Goal: Find contact information: Find contact information

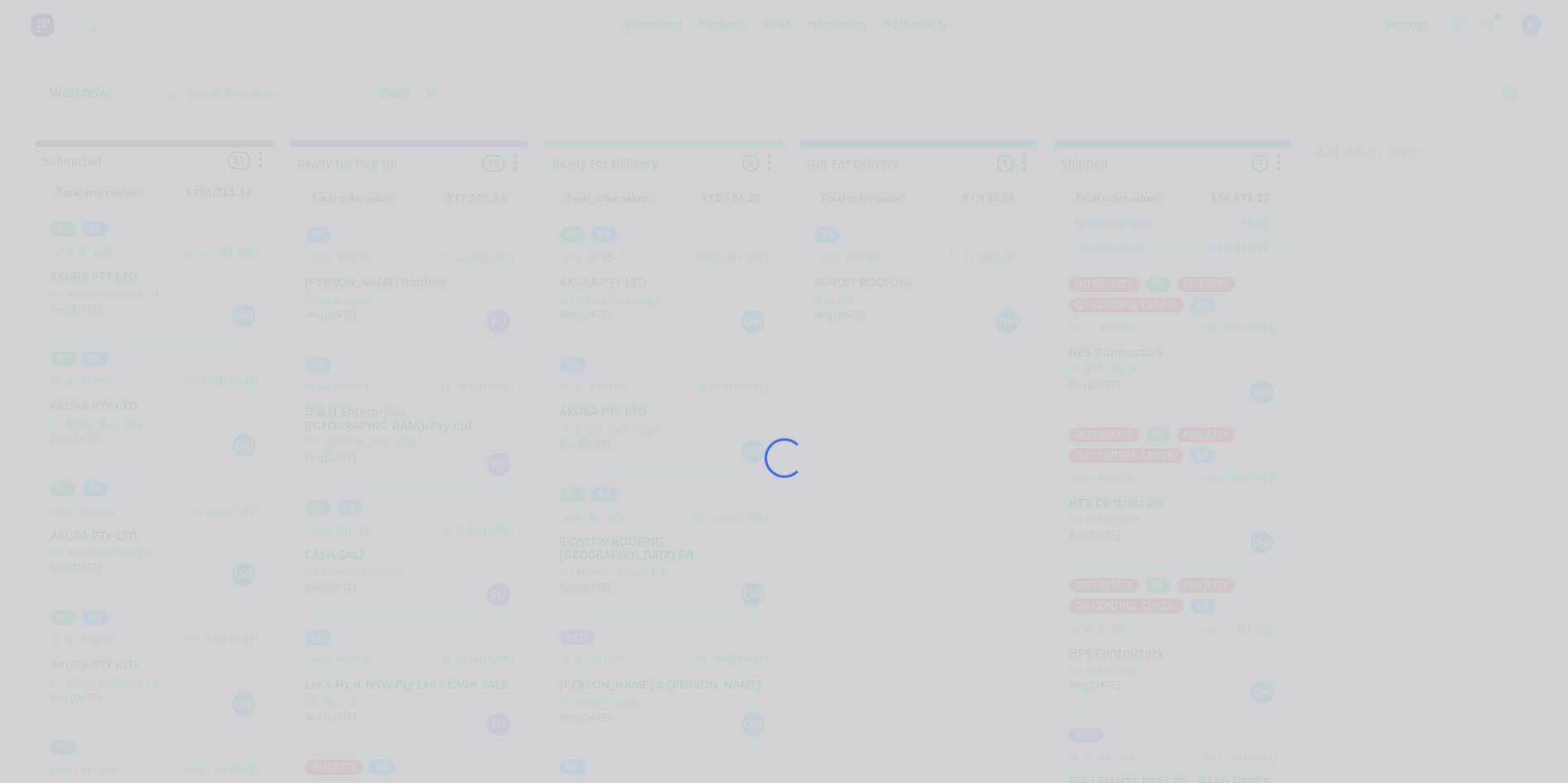
scroll to position [1969, 0]
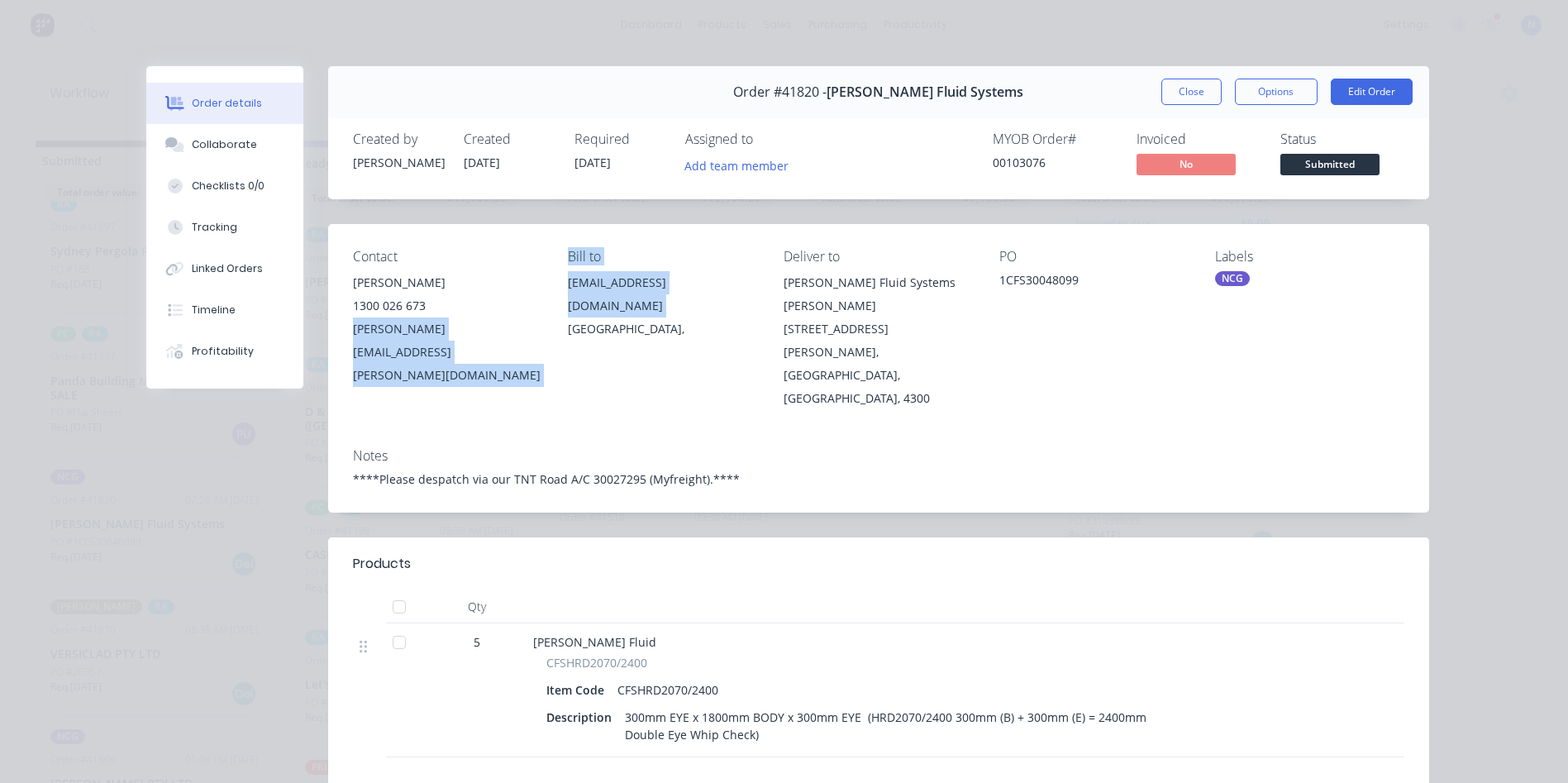
drag, startPoint x: 342, startPoint y: 327, endPoint x: 550, endPoint y: 341, distance: 208.5
click at [550, 341] on div "Contact [PERSON_NAME] 1300 026 673 [PERSON_NAME][EMAIL_ADDRESS][PERSON_NAME][DO…" at bounding box center [878, 330] width 1101 height 211
drag, startPoint x: 550, startPoint y: 341, endPoint x: 554, endPoint y: 357, distance: 16.5
click at [554, 357] on div "Contact [PERSON_NAME] 1300 026 673 [PERSON_NAME][EMAIL_ADDRESS][PERSON_NAME][DO…" at bounding box center [878, 330] width 1101 height 211
drag, startPoint x: 350, startPoint y: 334, endPoint x: 541, endPoint y: 357, distance: 192.4
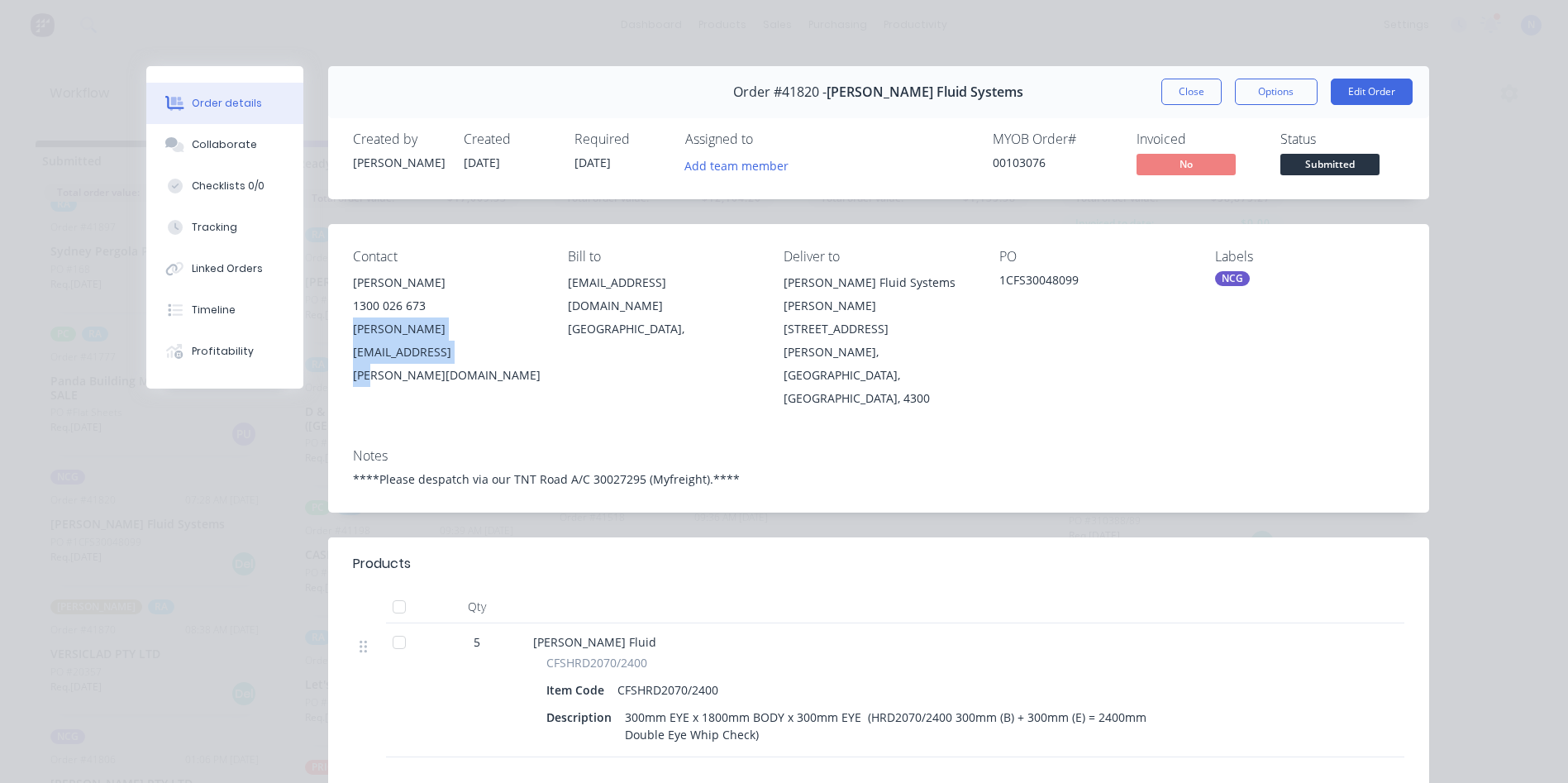
click at [541, 357] on div "Contact [PERSON_NAME] 1300 026 673 [PERSON_NAME][EMAIL_ADDRESS][PERSON_NAME][DO…" at bounding box center [878, 330] width 1101 height 211
drag, startPoint x: 541, startPoint y: 357, endPoint x: 496, endPoint y: 338, distance: 48.8
copy div "[PERSON_NAME][EMAIL_ADDRESS][PERSON_NAME][DOMAIN_NAME]"
click at [1180, 97] on button "Close" at bounding box center [1191, 92] width 60 height 27
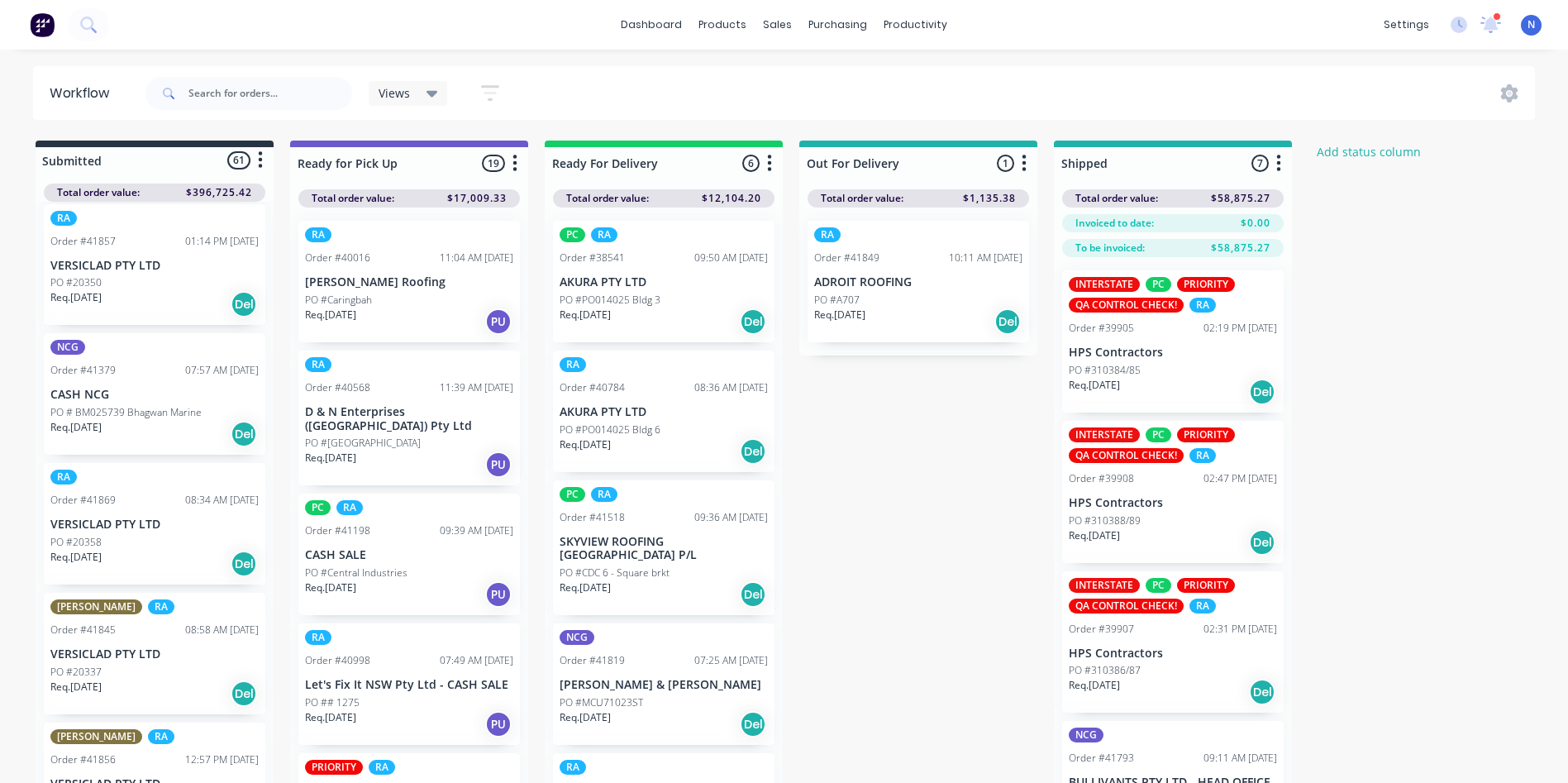
scroll to position [1437, 0]
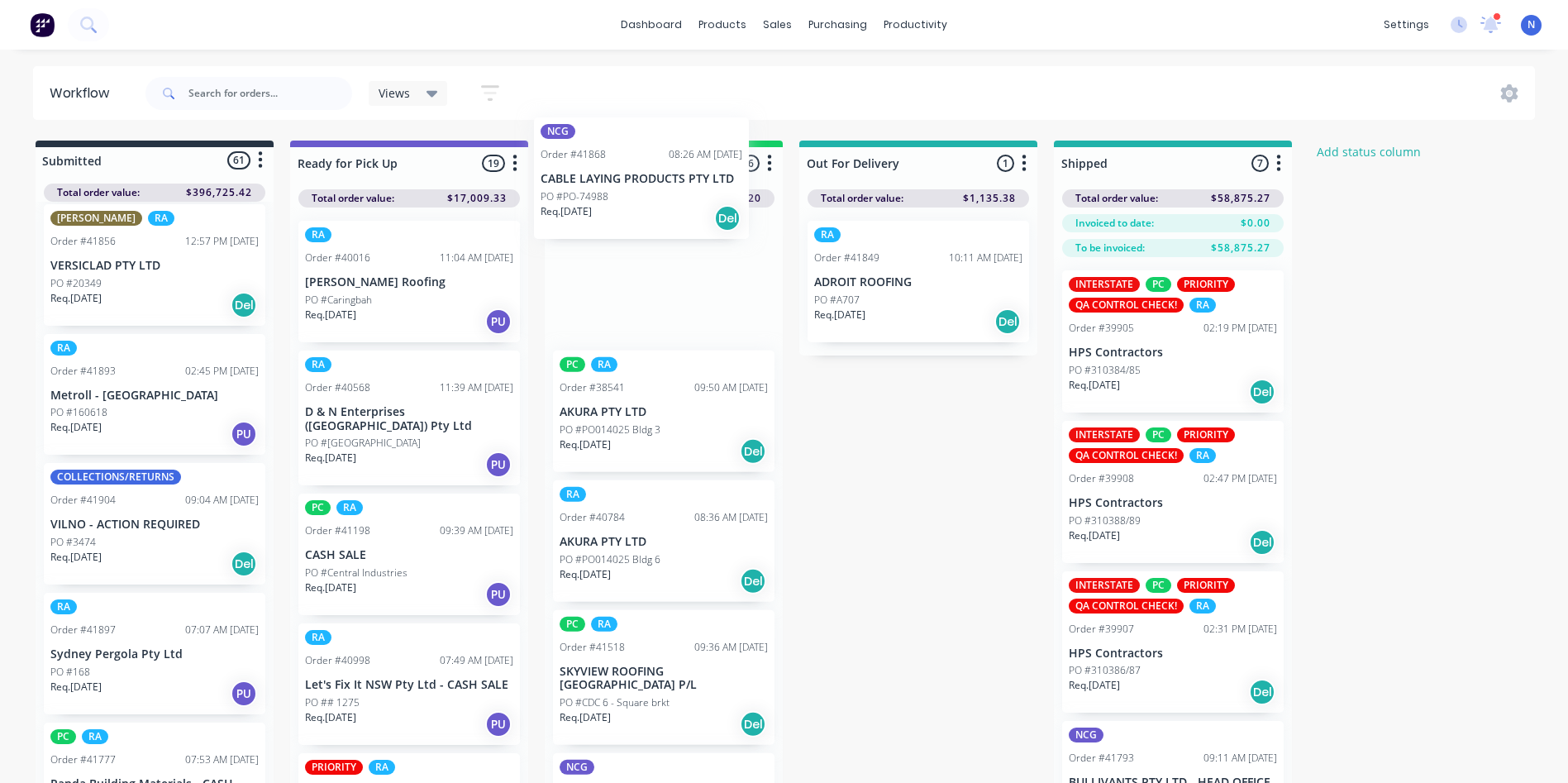
drag, startPoint x: 84, startPoint y: 543, endPoint x: 624, endPoint y: 183, distance: 649.0
click at [624, 183] on div "Submitted 61 Status colour #273444 hex #273444 Save Cancel Summaries Total orde…" at bounding box center [887, 491] width 1798 height 701
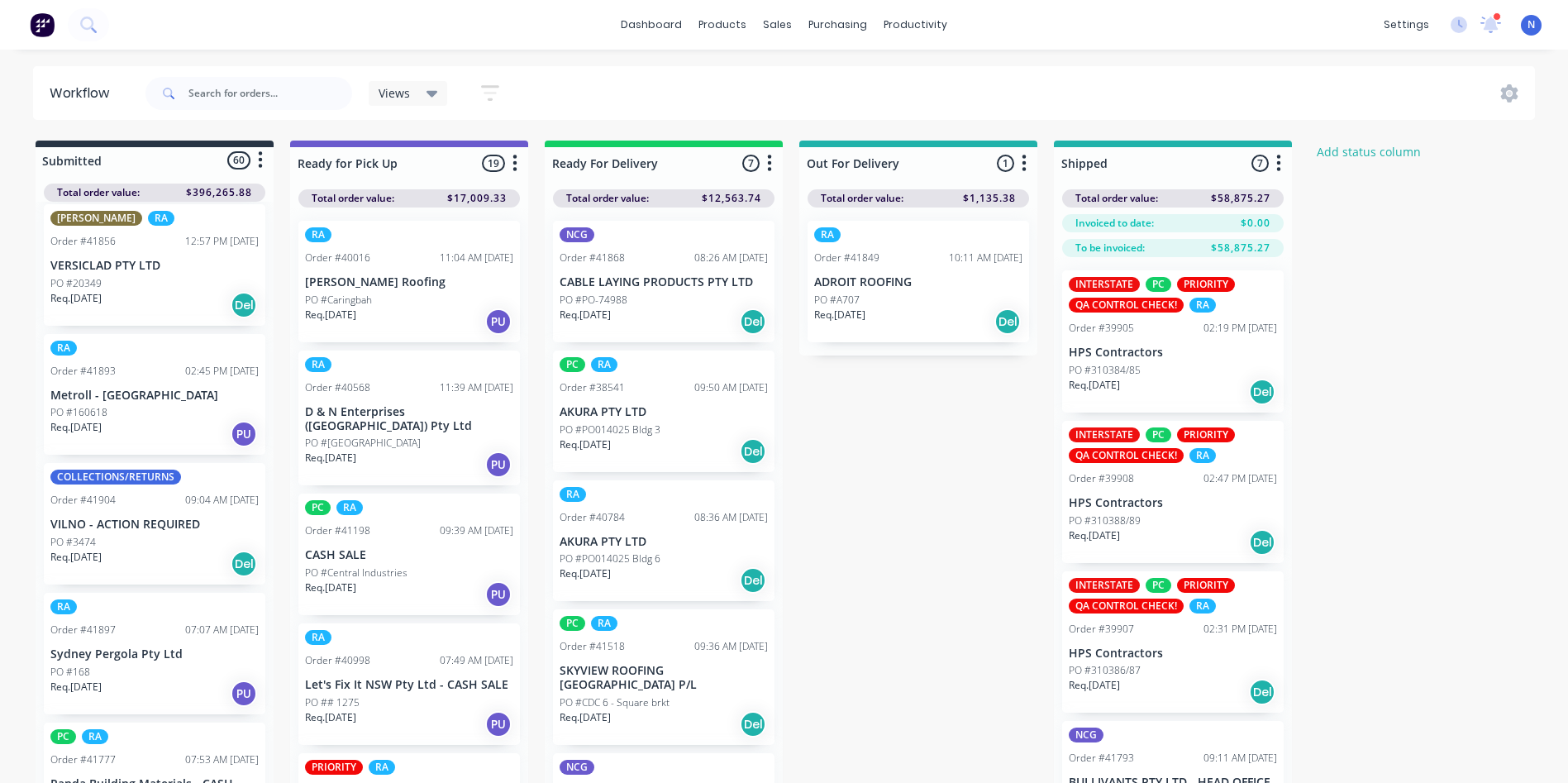
click at [607, 314] on p "Req. [DATE]" at bounding box center [585, 315] width 51 height 15
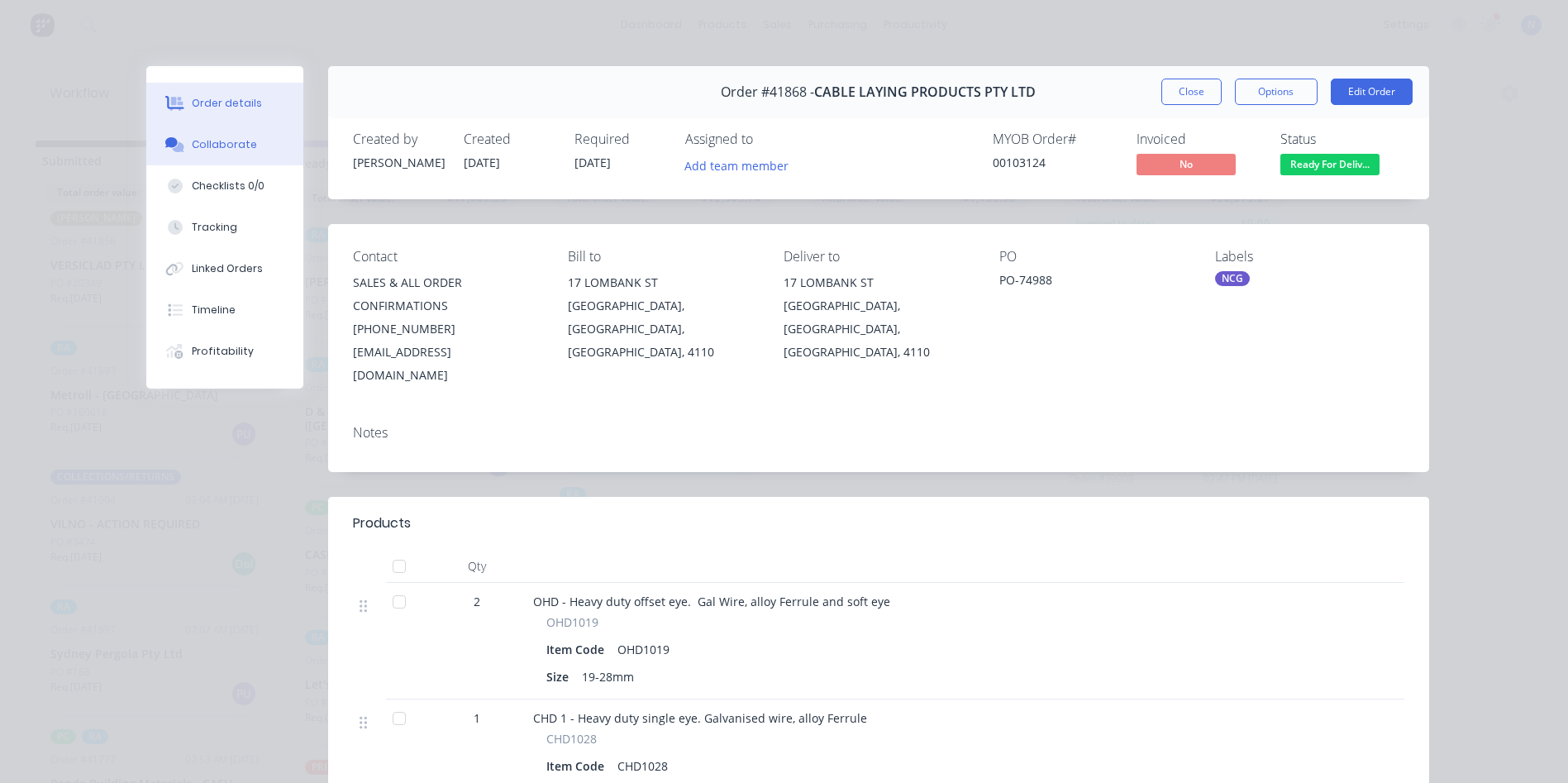
click at [230, 154] on button "Collaborate" at bounding box center [225, 144] width 157 height 41
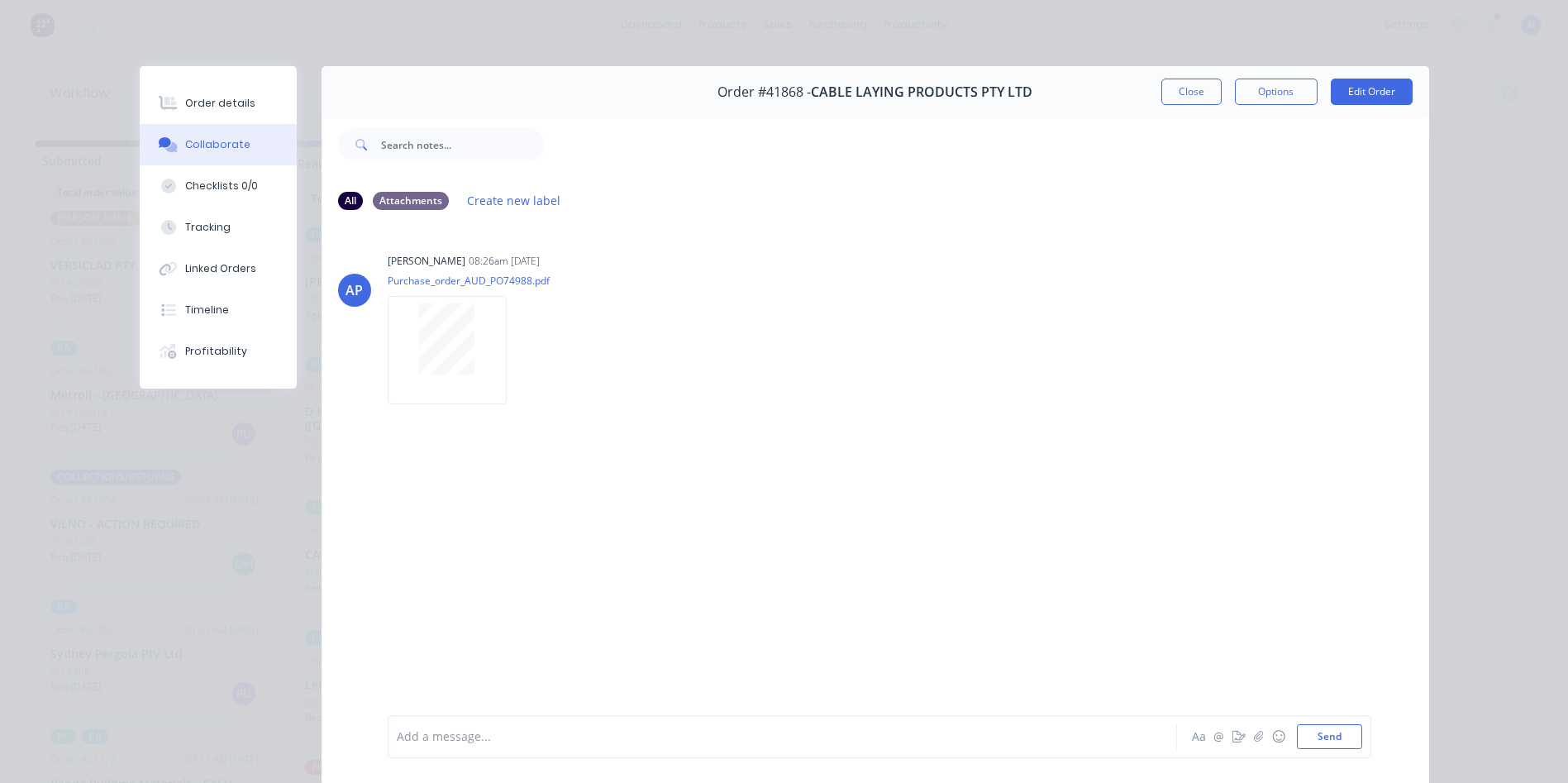
click at [874, 743] on div at bounding box center [759, 737] width 724 height 17
click at [1186, 99] on button "Close" at bounding box center [1191, 92] width 60 height 27
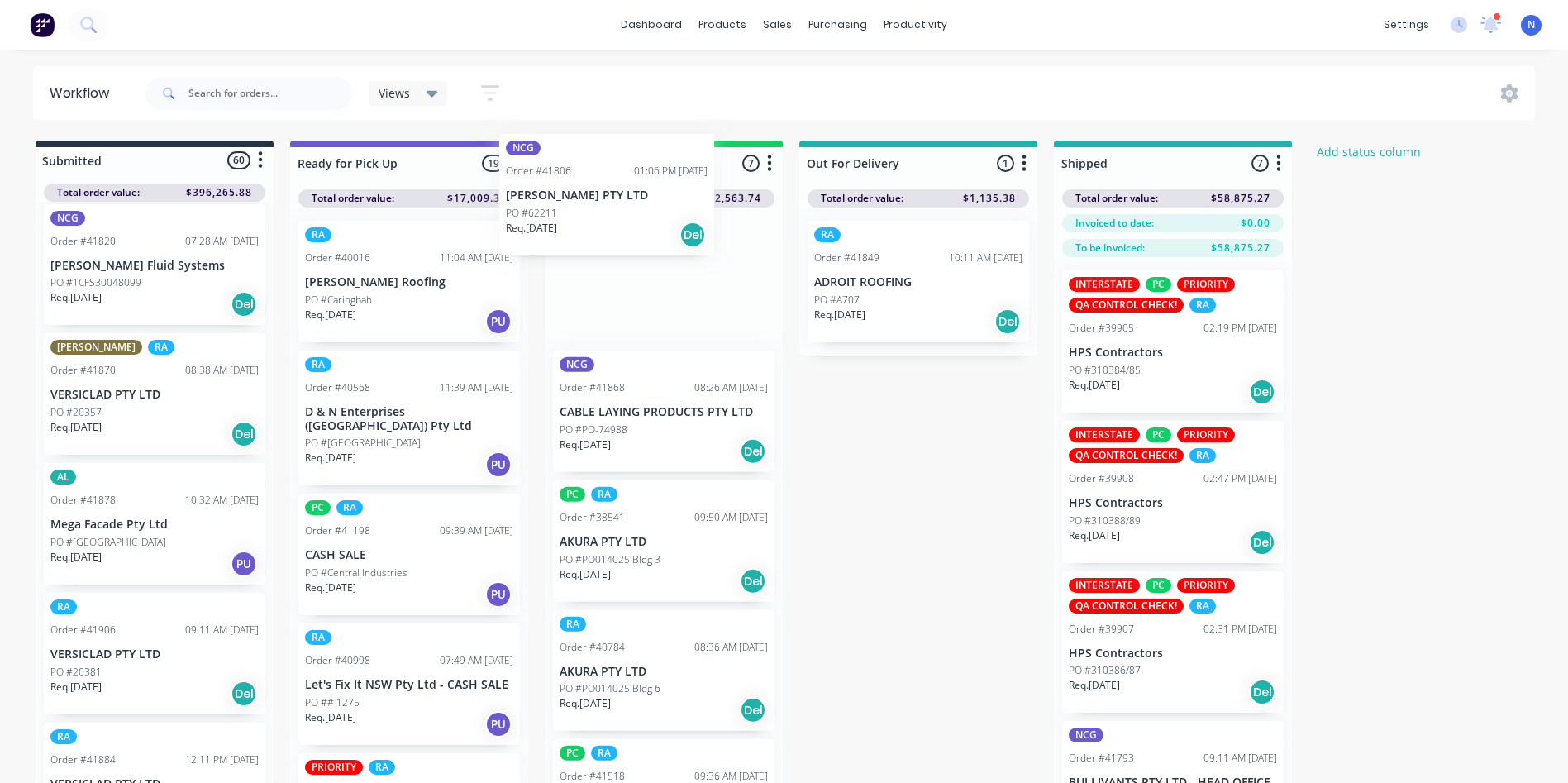
drag, startPoint x: 92, startPoint y: 554, endPoint x: 563, endPoint y: 217, distance: 579.1
click at [563, 217] on div "Submitted 60 Status colour #273444 hex #273444 Save Cancel Summaries Total orde…" at bounding box center [887, 491] width 1798 height 701
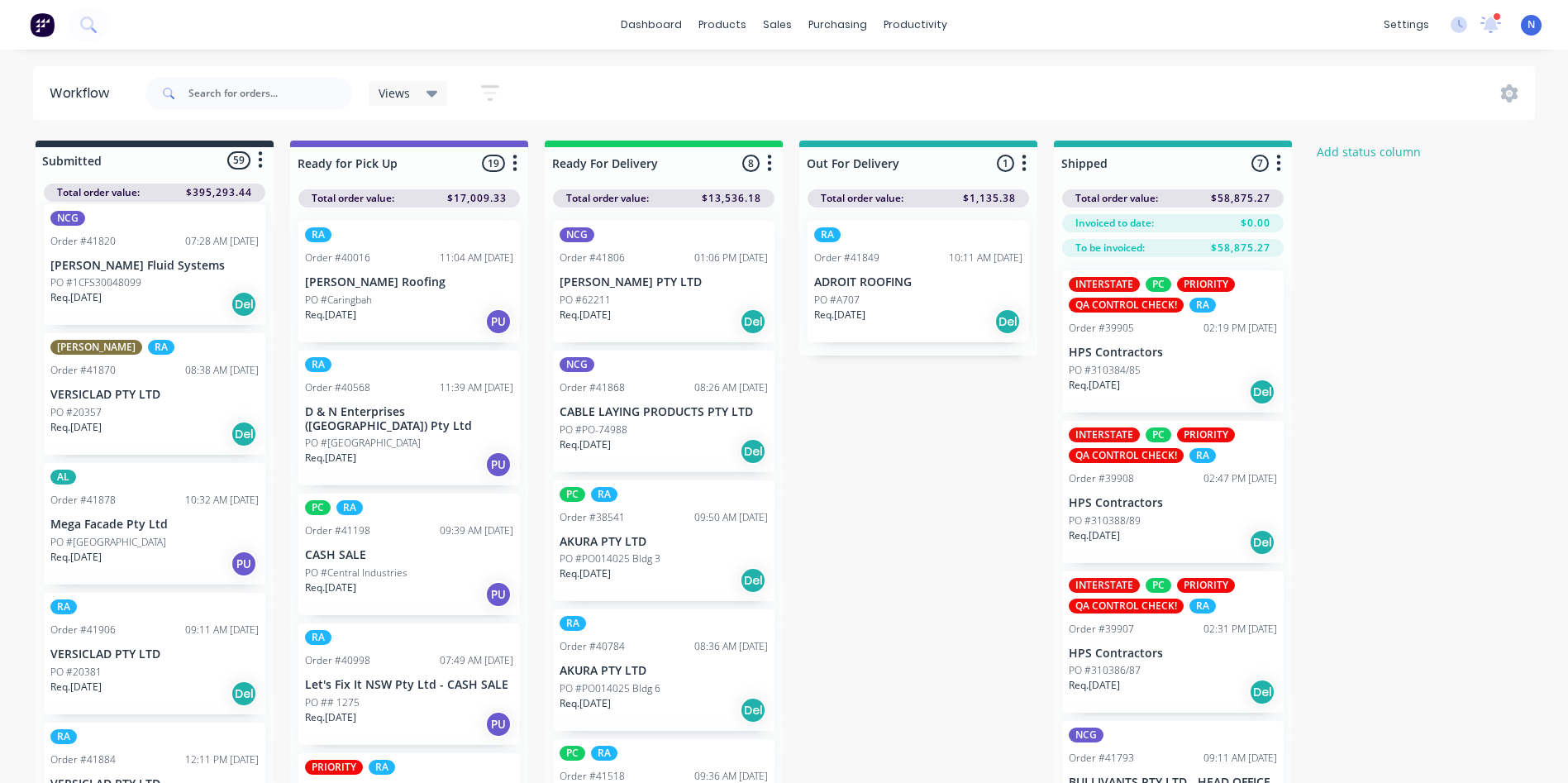
click at [594, 310] on p "Req. [DATE]" at bounding box center [585, 315] width 51 height 15
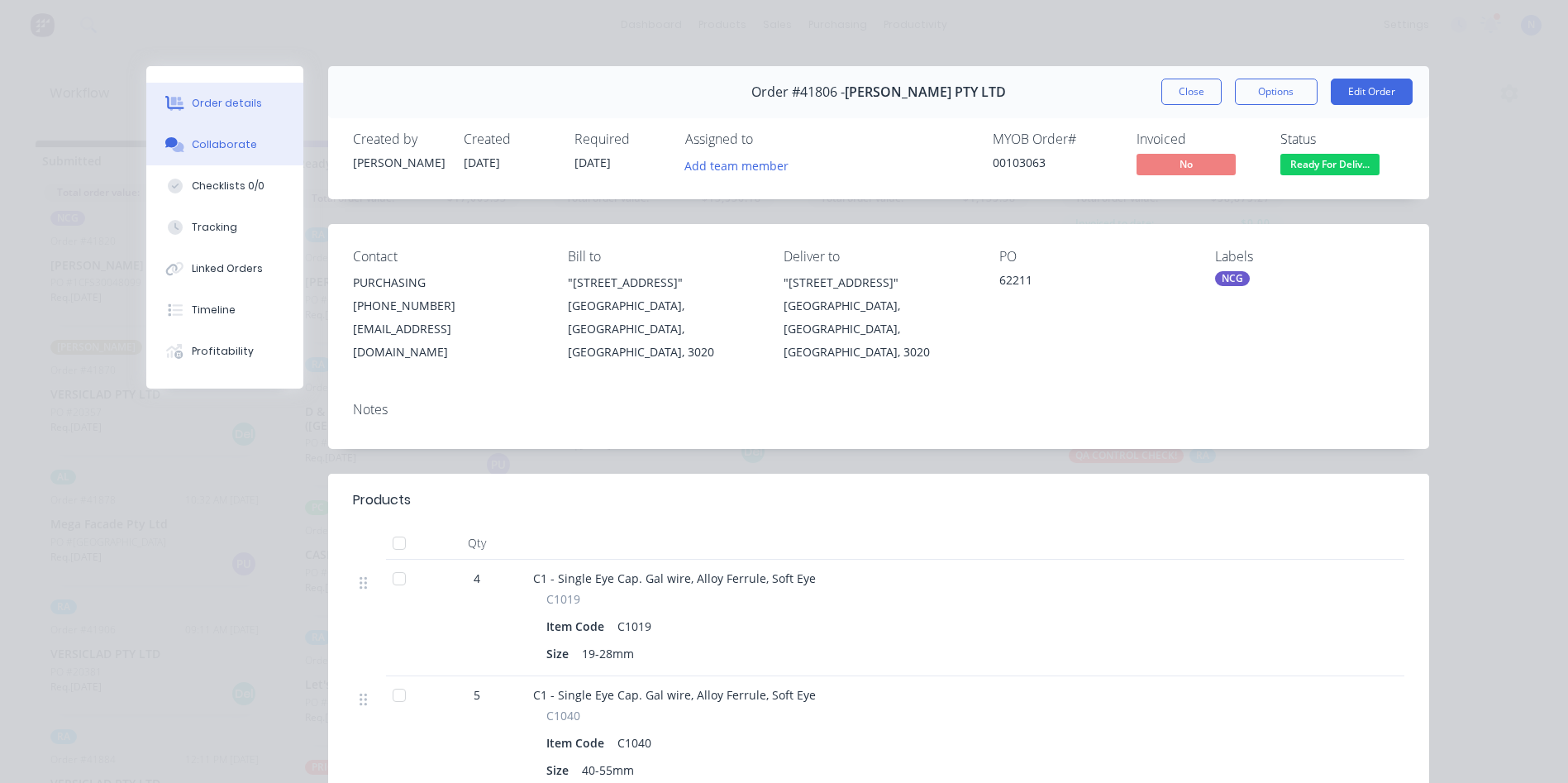
click at [227, 143] on div "Collaborate" at bounding box center [224, 145] width 65 height 15
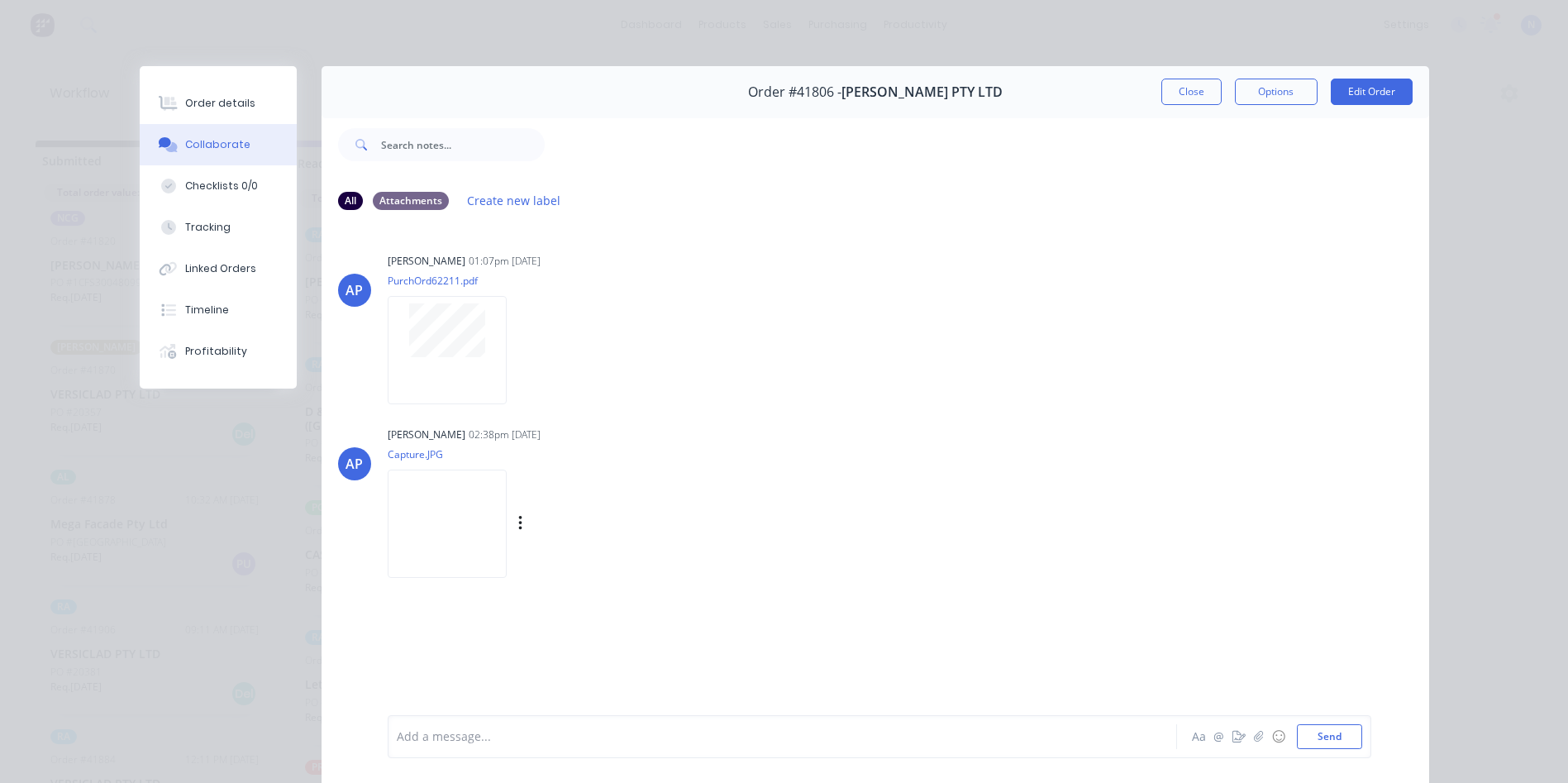
click at [507, 531] on img at bounding box center [447, 523] width 119 height 108
click at [710, 753] on div "Add a message... Aa @ ☺ Send" at bounding box center [879, 736] width 983 height 43
click at [716, 736] on div at bounding box center [759, 737] width 724 height 17
click at [1199, 81] on button "Close" at bounding box center [1191, 92] width 60 height 27
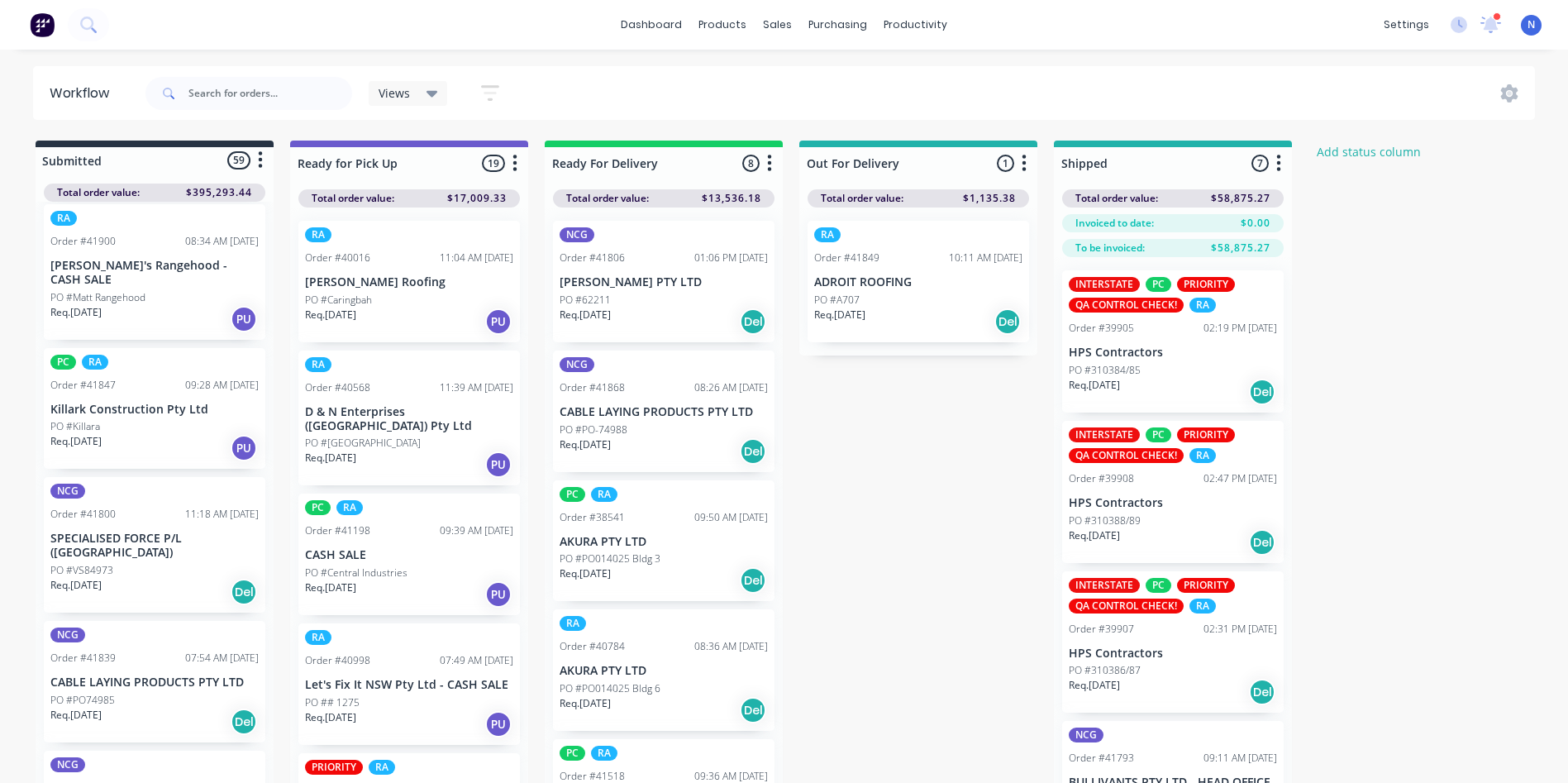
scroll to position [789, 0]
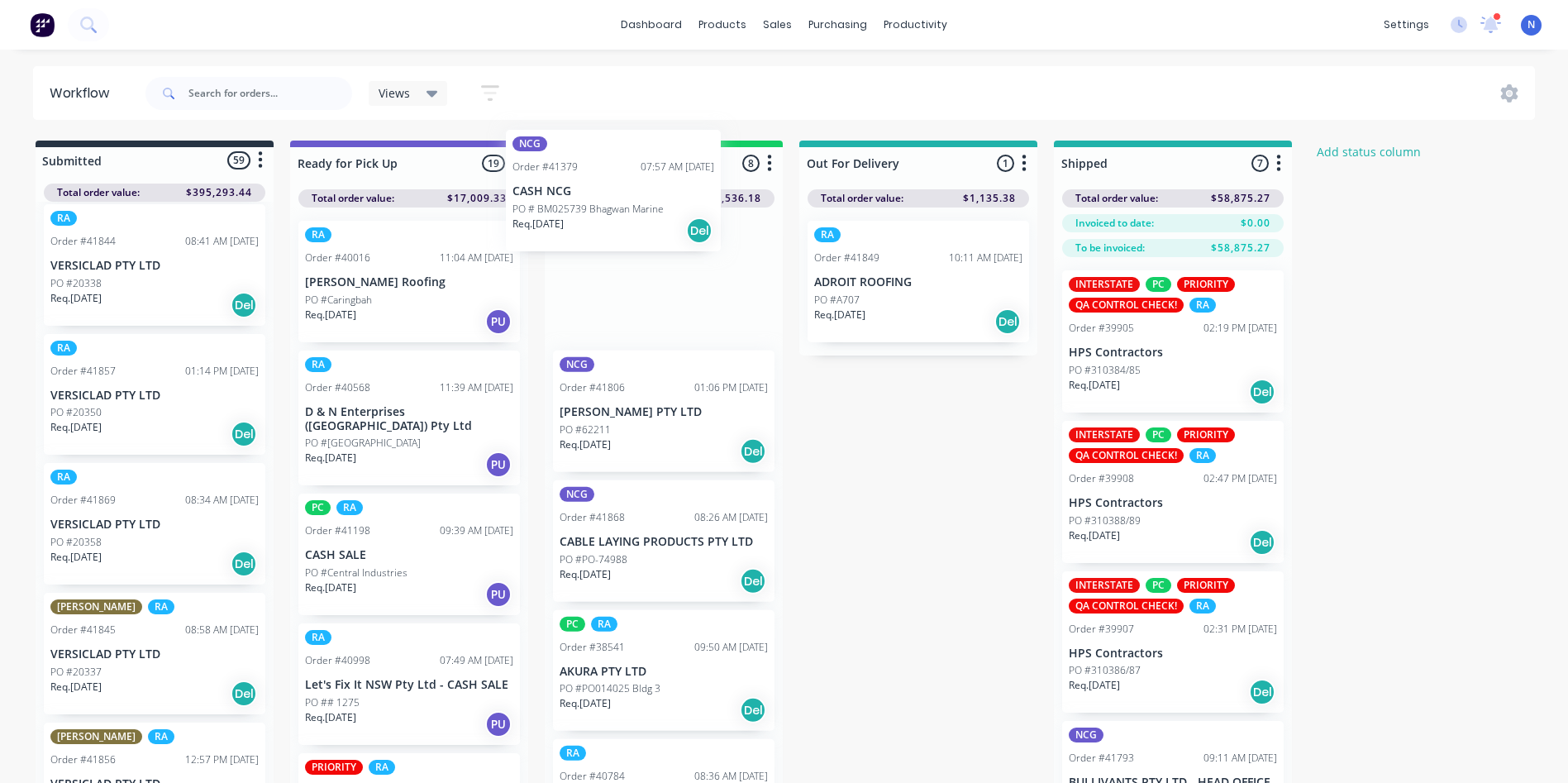
drag, startPoint x: 103, startPoint y: 549, endPoint x: 578, endPoint y: 208, distance: 584.7
click at [578, 208] on div "Submitted 59 Status colour #273444 hex #273444 Save Cancel Summaries Total orde…" at bounding box center [887, 491] width 1798 height 701
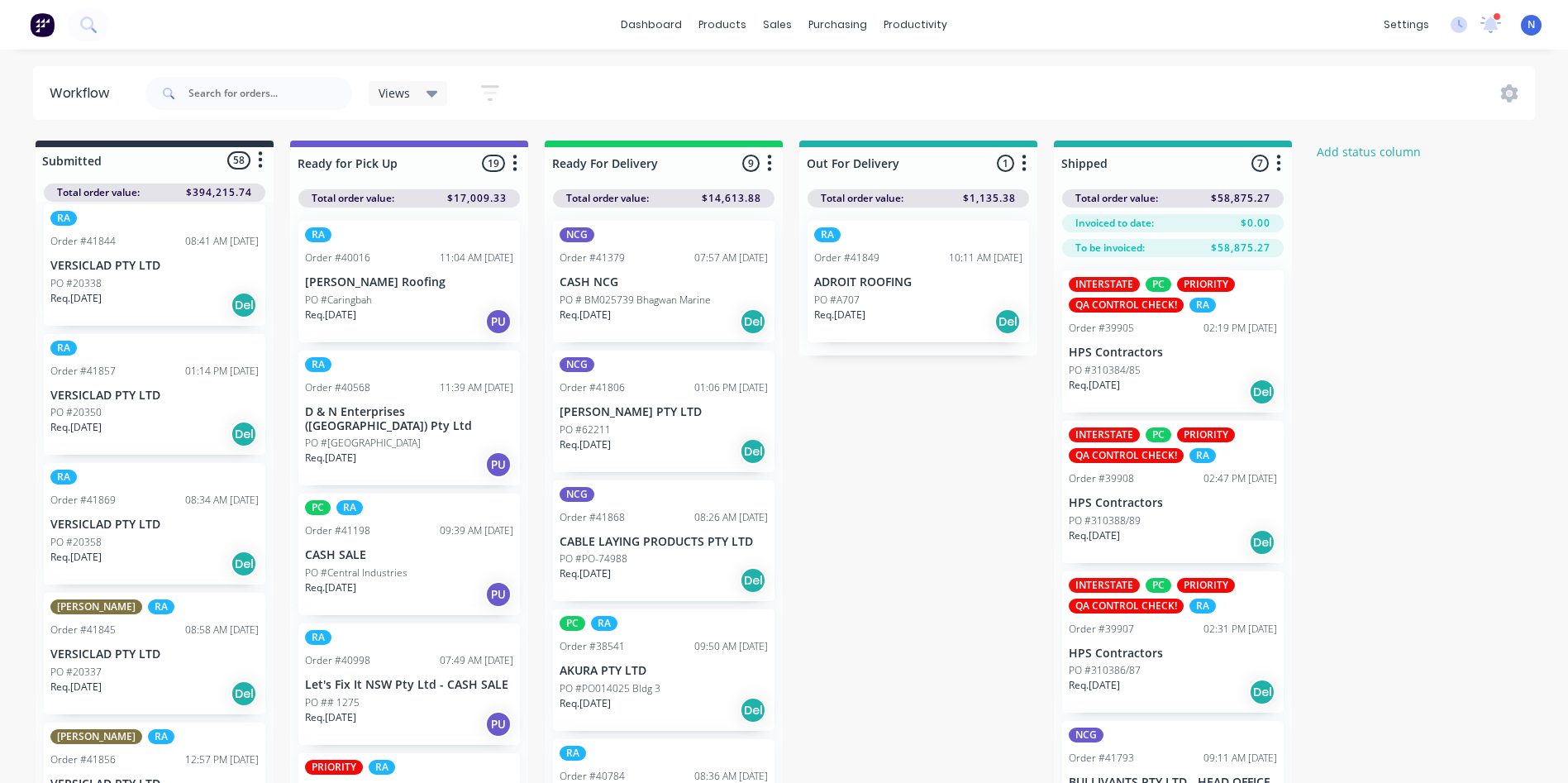
click at [597, 310] on p "Req. [DATE]" at bounding box center [585, 315] width 51 height 15
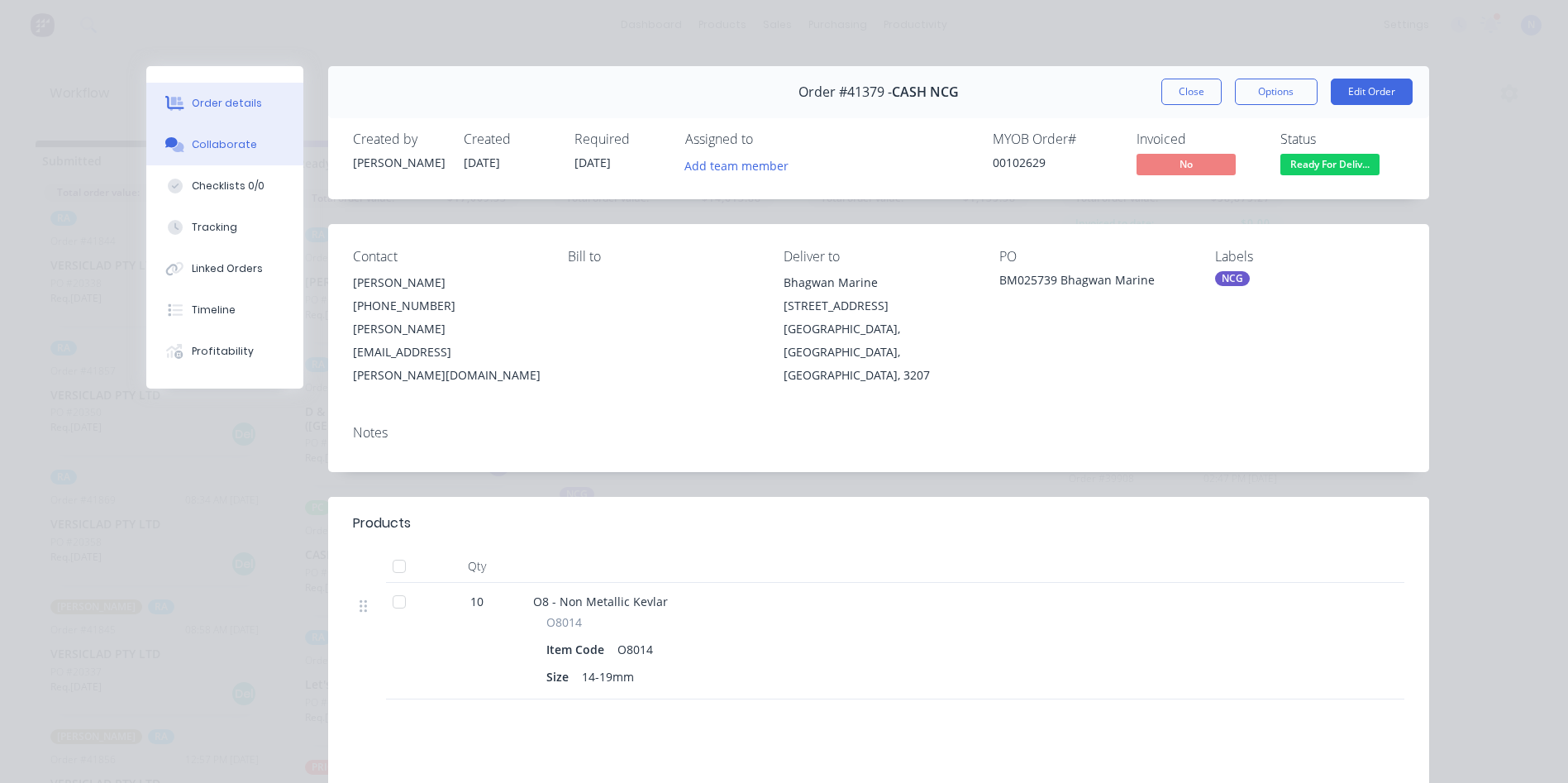
click at [219, 147] on div "Collaborate" at bounding box center [224, 145] width 65 height 15
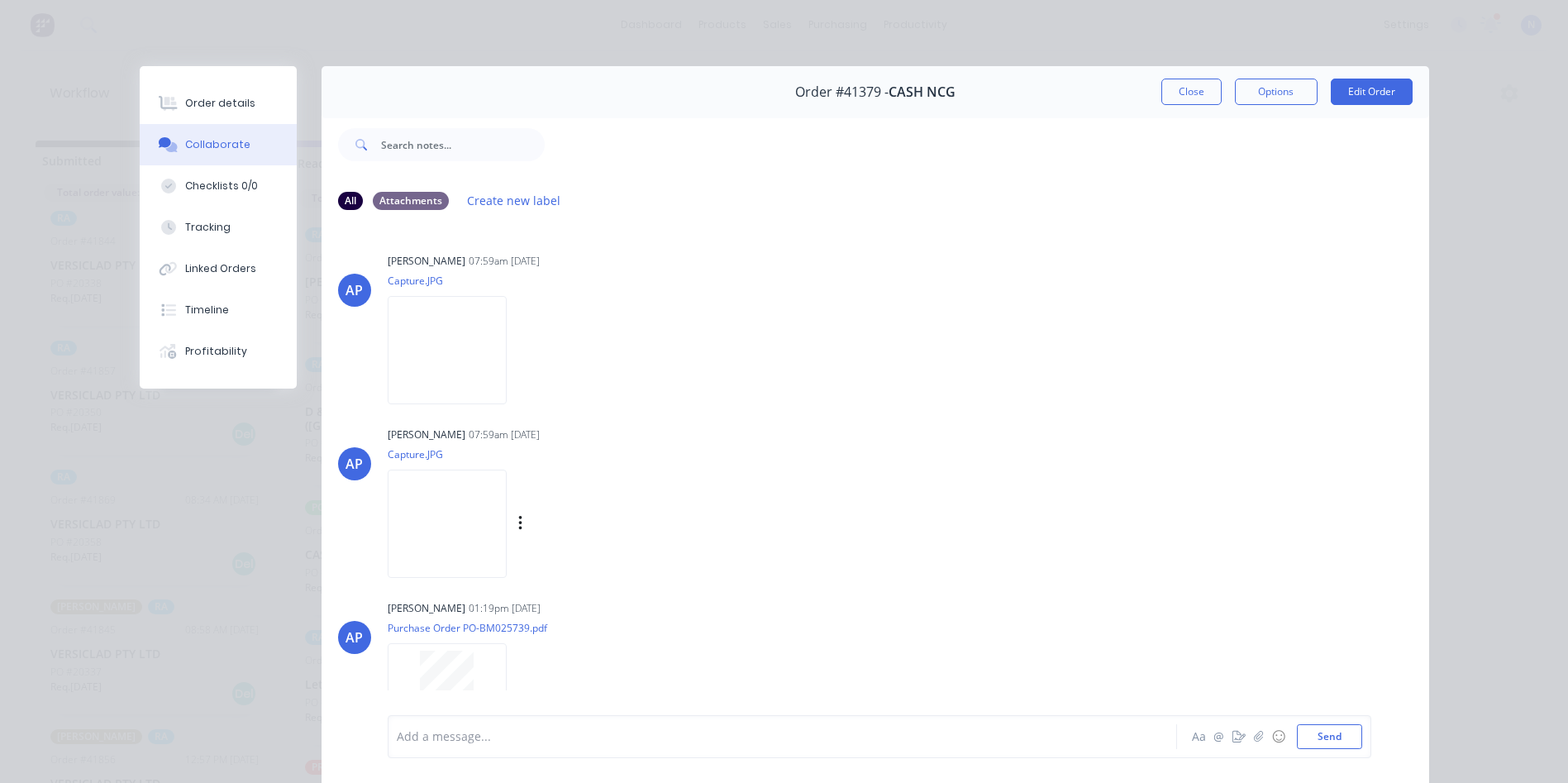
scroll to position [34, 0]
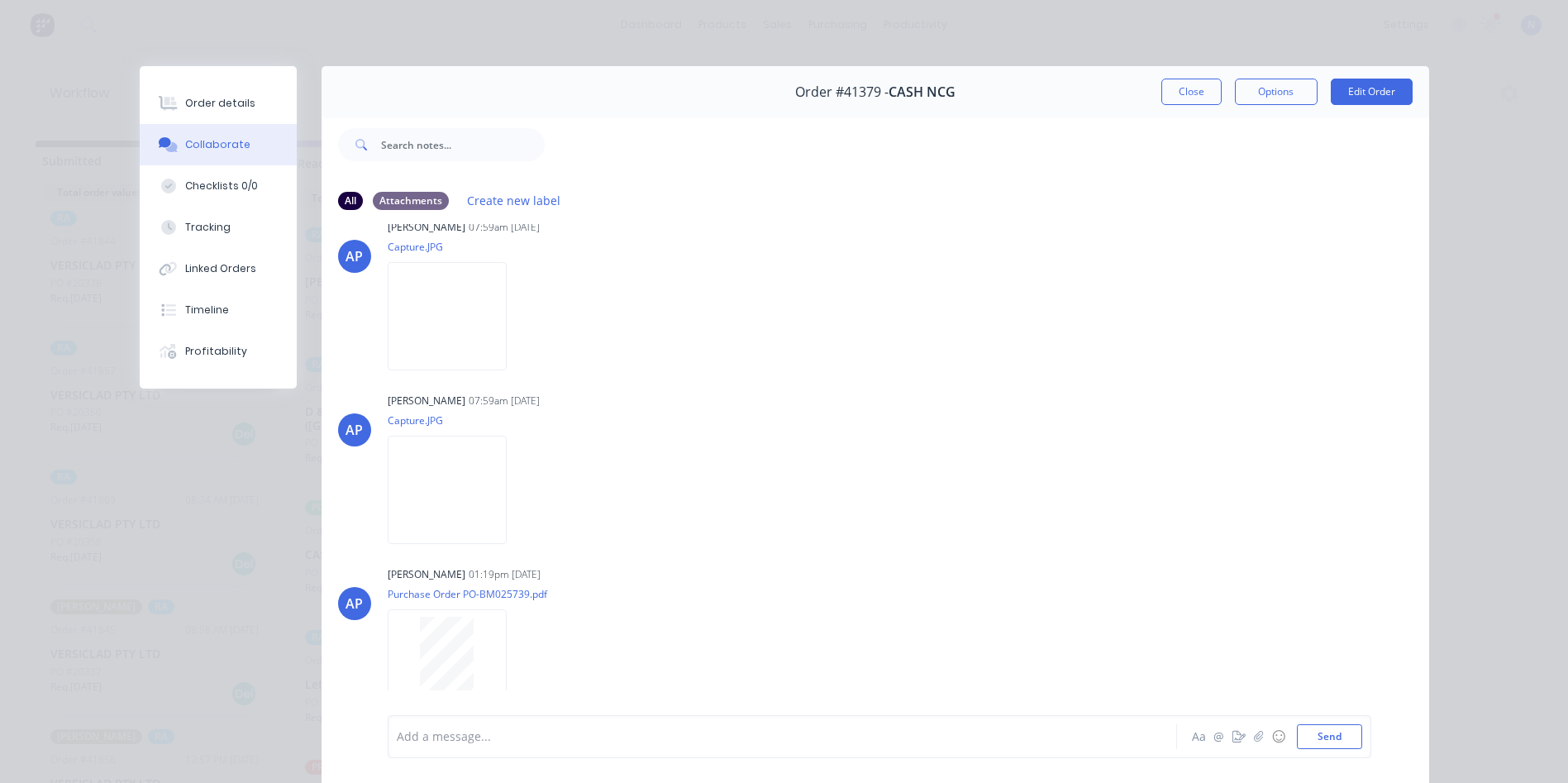
click at [547, 730] on div at bounding box center [759, 737] width 724 height 17
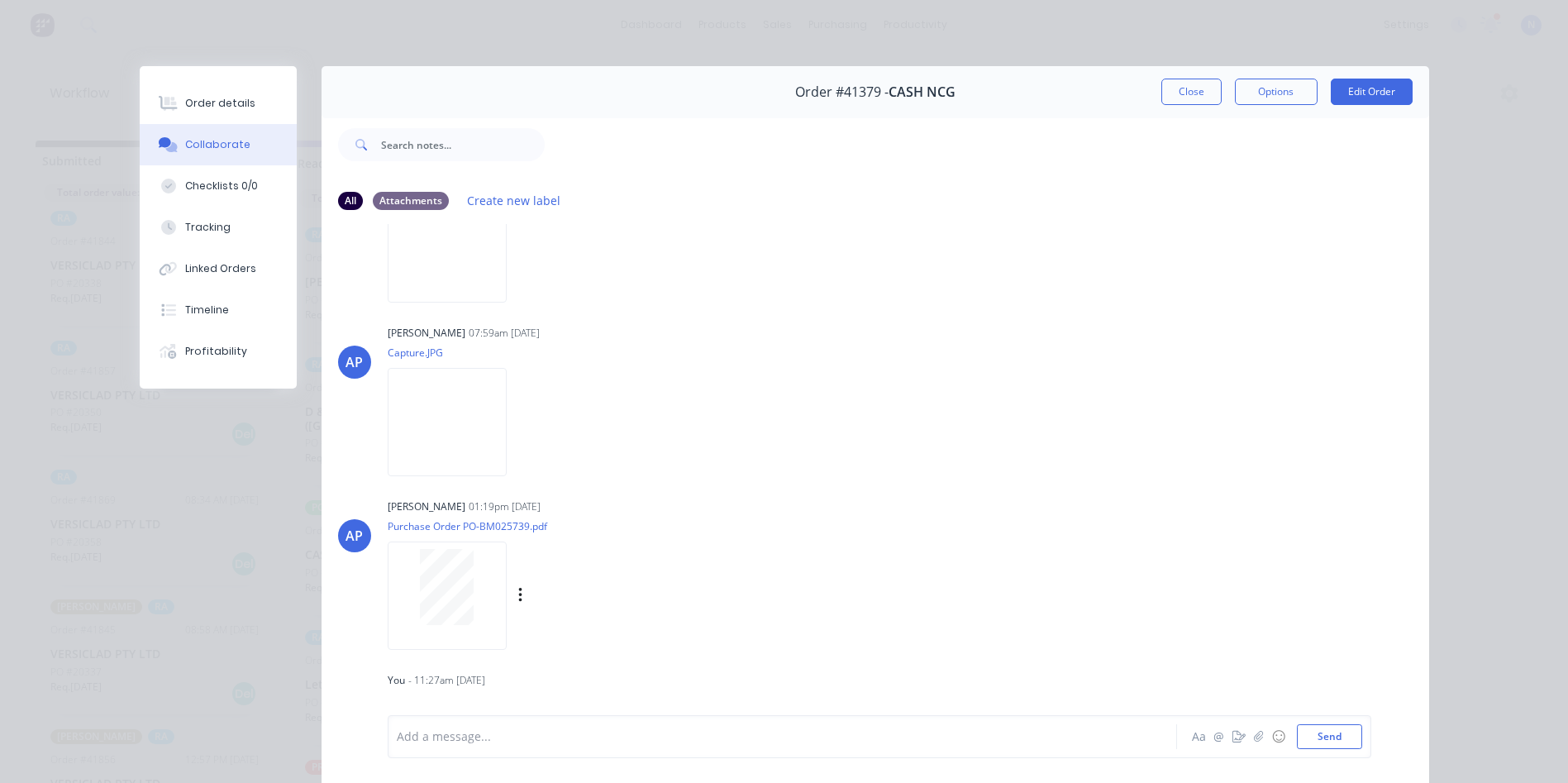
scroll to position [87, 0]
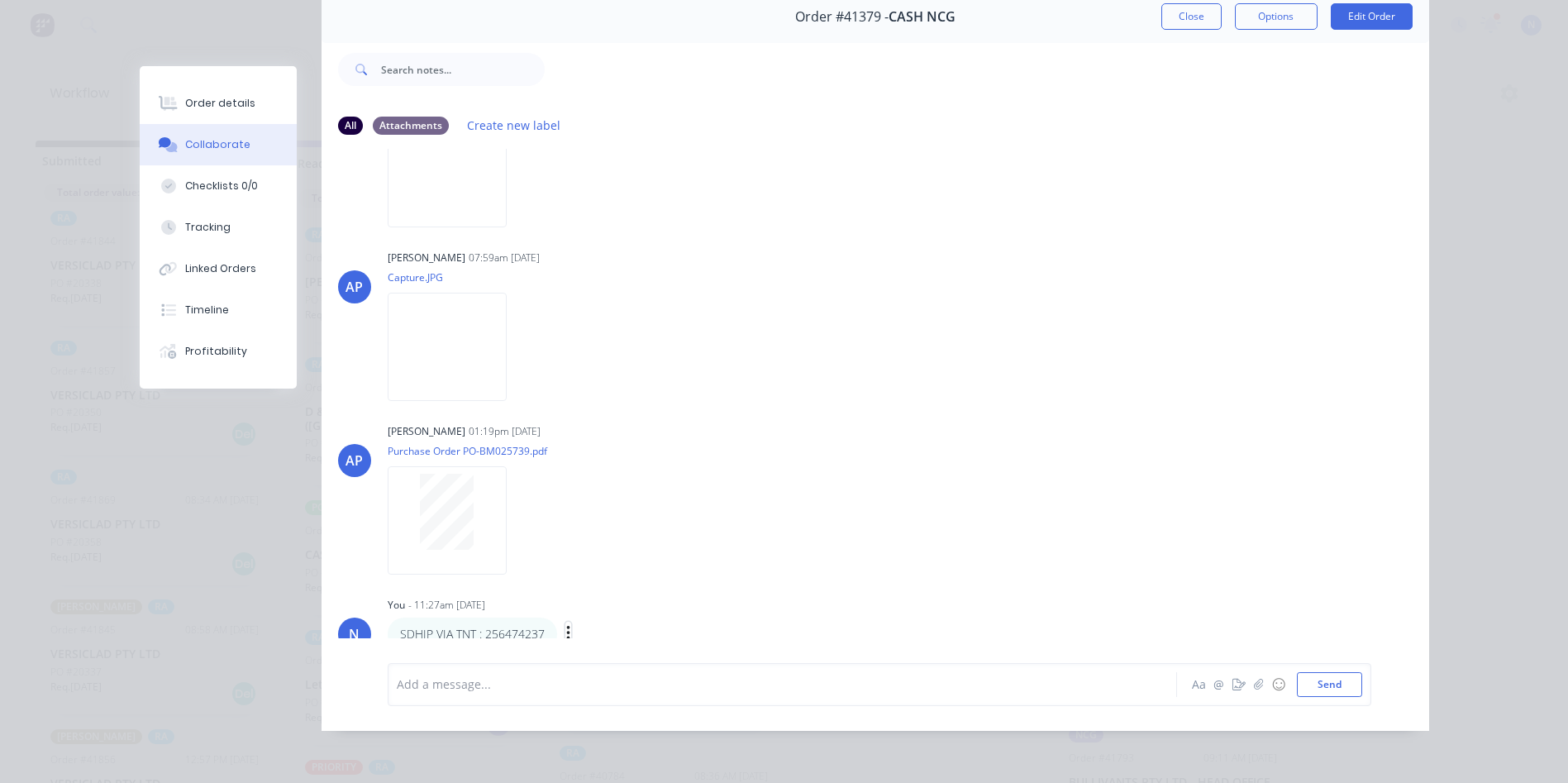
click at [566, 626] on icon "button" at bounding box center [567, 633] width 3 height 15
click at [595, 617] on button "Delete" at bounding box center [628, 631] width 104 height 27
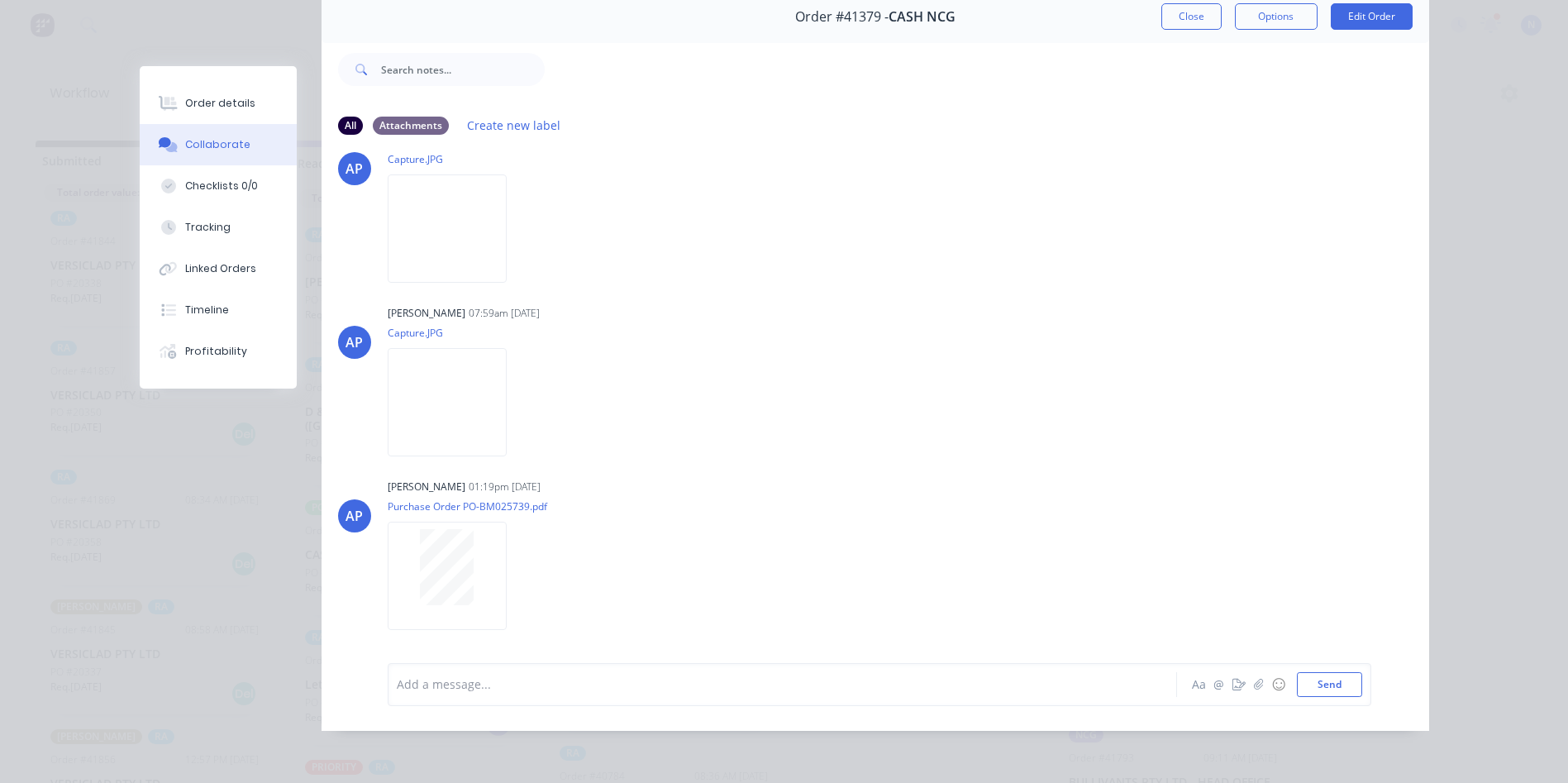
scroll to position [34, 0]
click at [565, 687] on div at bounding box center [759, 684] width 724 height 17
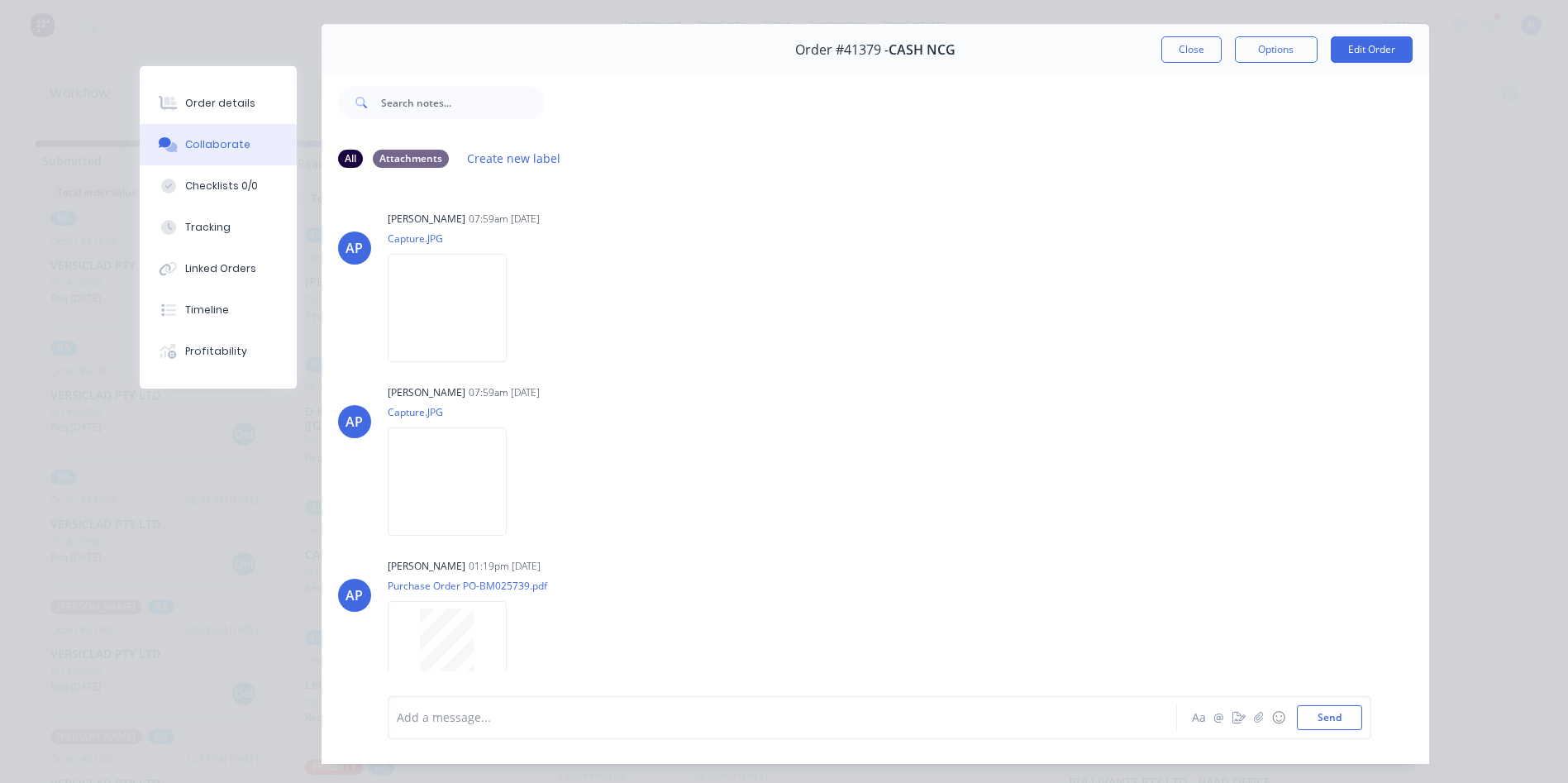
scroll to position [0, 0]
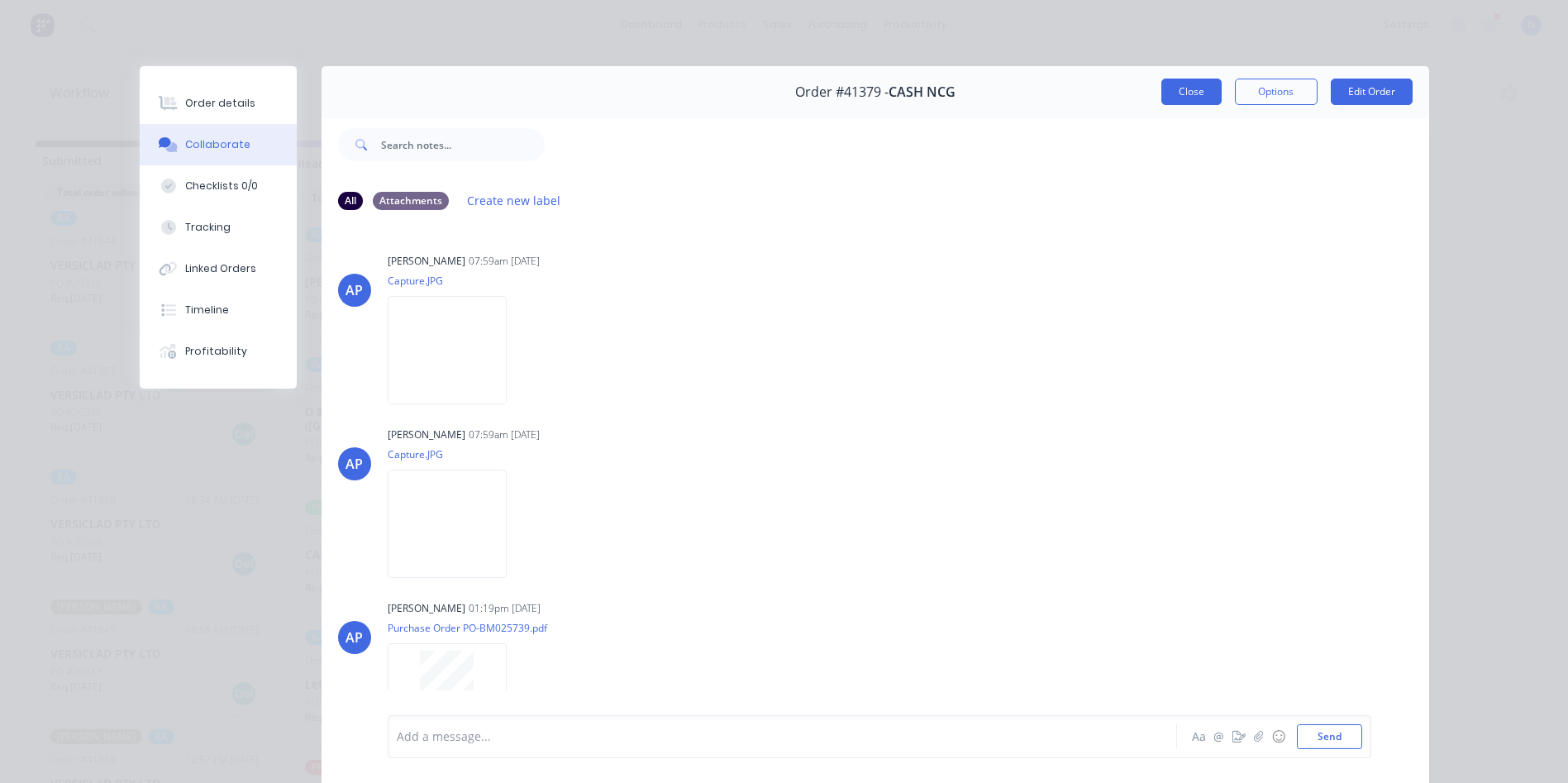
click at [1186, 95] on button "Close" at bounding box center [1191, 92] width 60 height 27
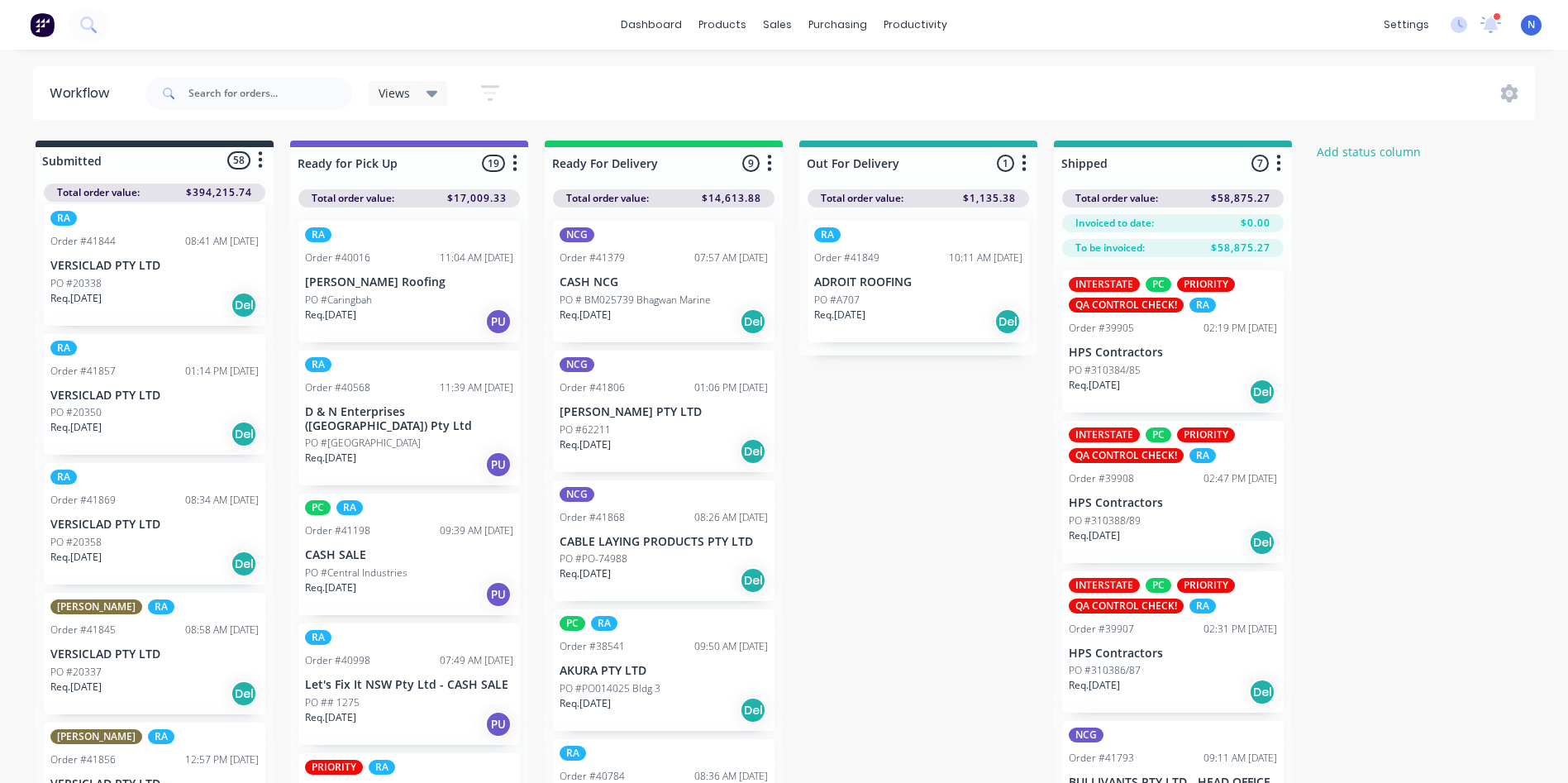
scroll to position [1709, 0]
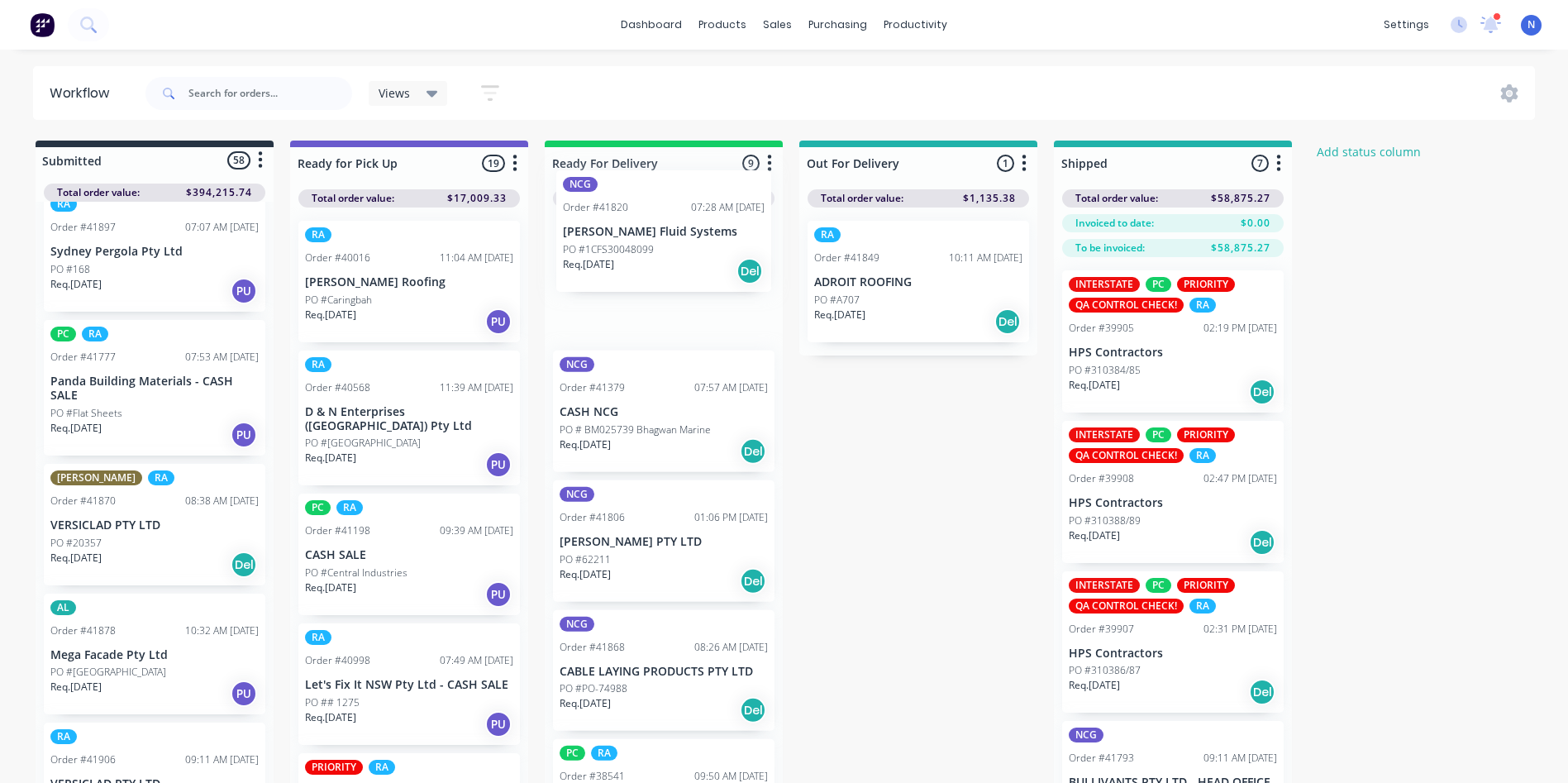
drag, startPoint x: 103, startPoint y: 546, endPoint x: 619, endPoint y: 251, distance: 594.4
click at [619, 251] on div "Submitted 58 Status colour #273444 hex #273444 Save Cancel Summaries Total orde…" at bounding box center [887, 491] width 1798 height 701
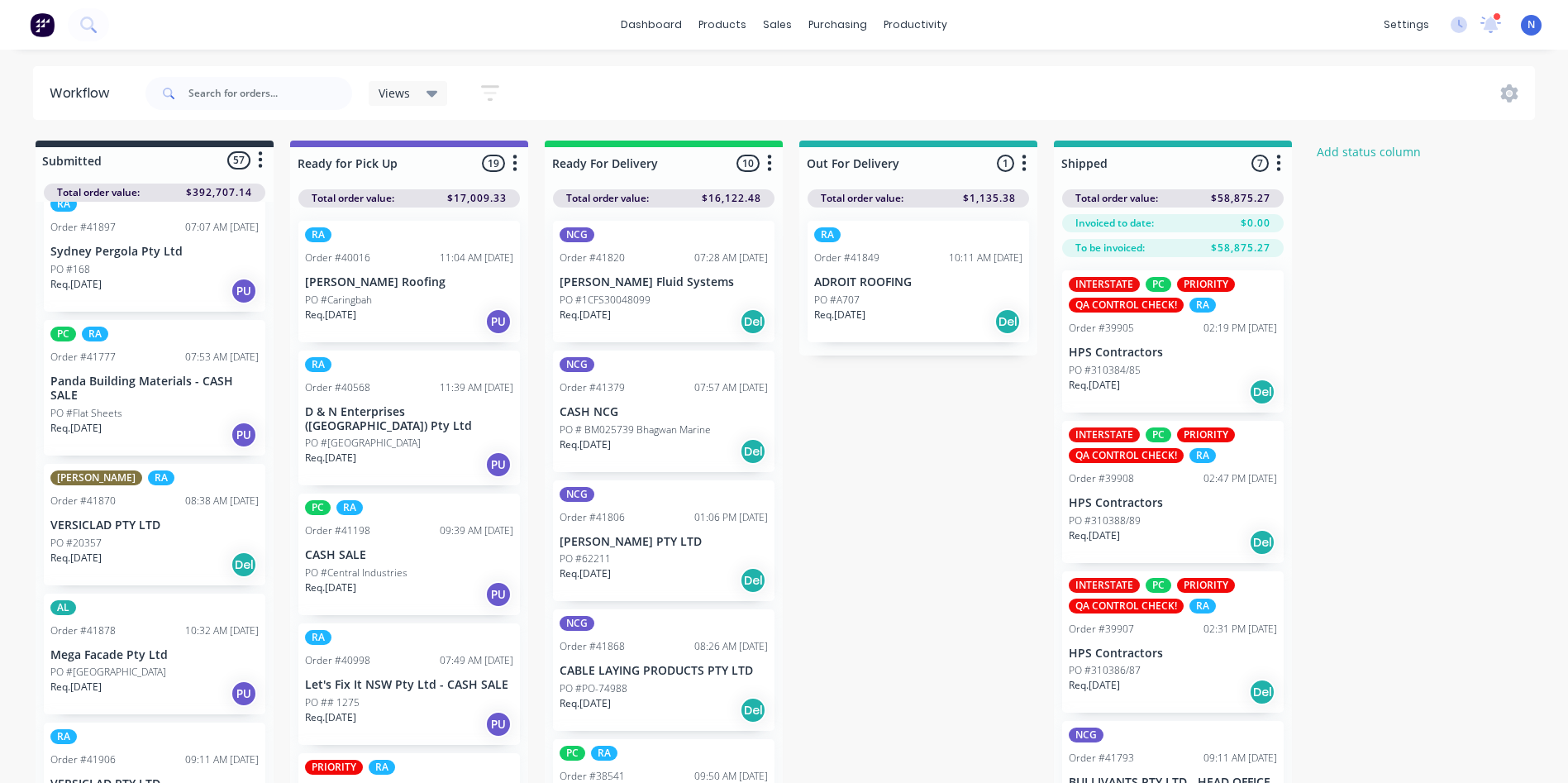
click at [598, 311] on p "Req. [DATE]" at bounding box center [585, 315] width 51 height 15
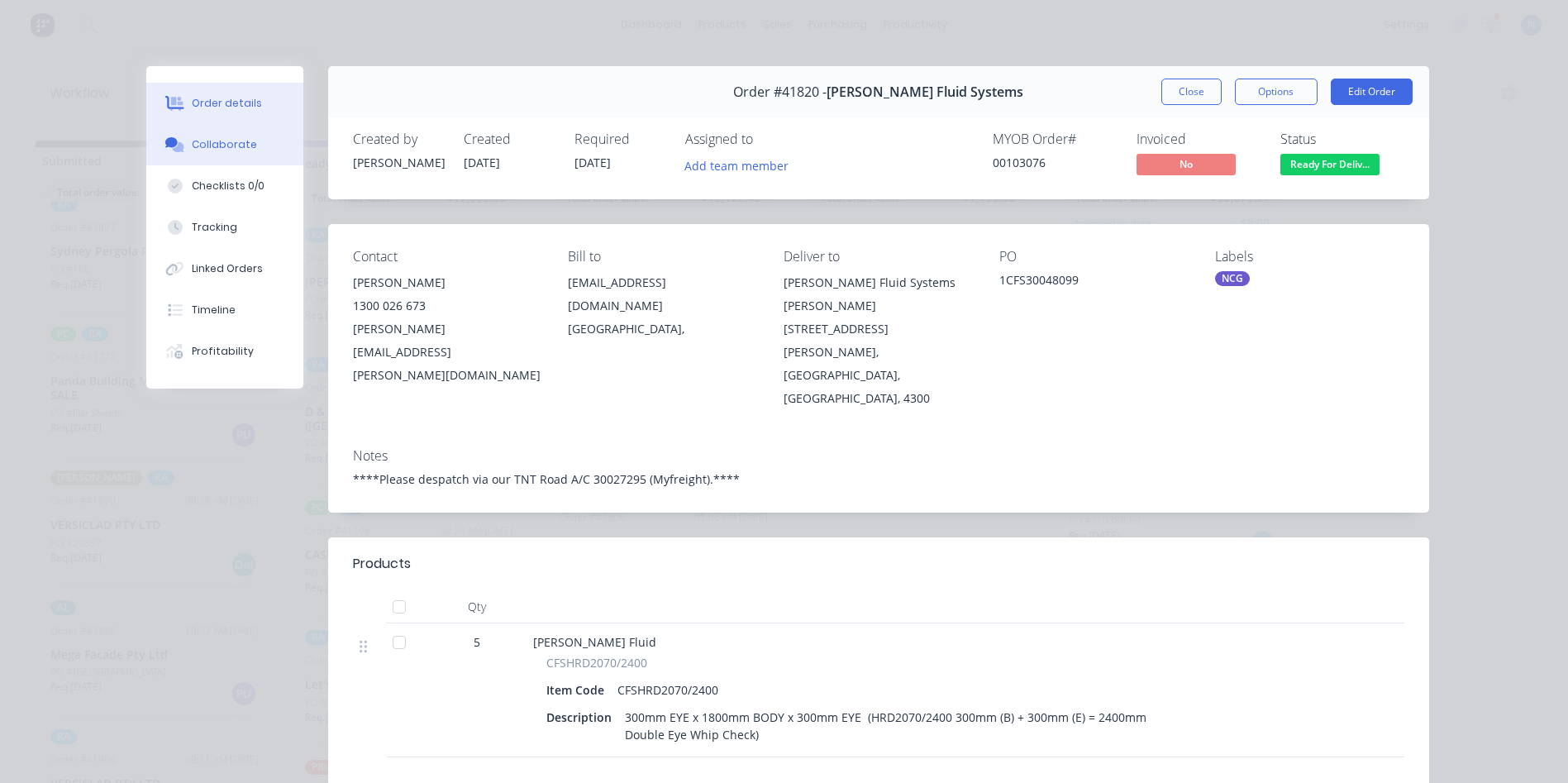
click at [215, 146] on div "Collaborate" at bounding box center [224, 145] width 65 height 15
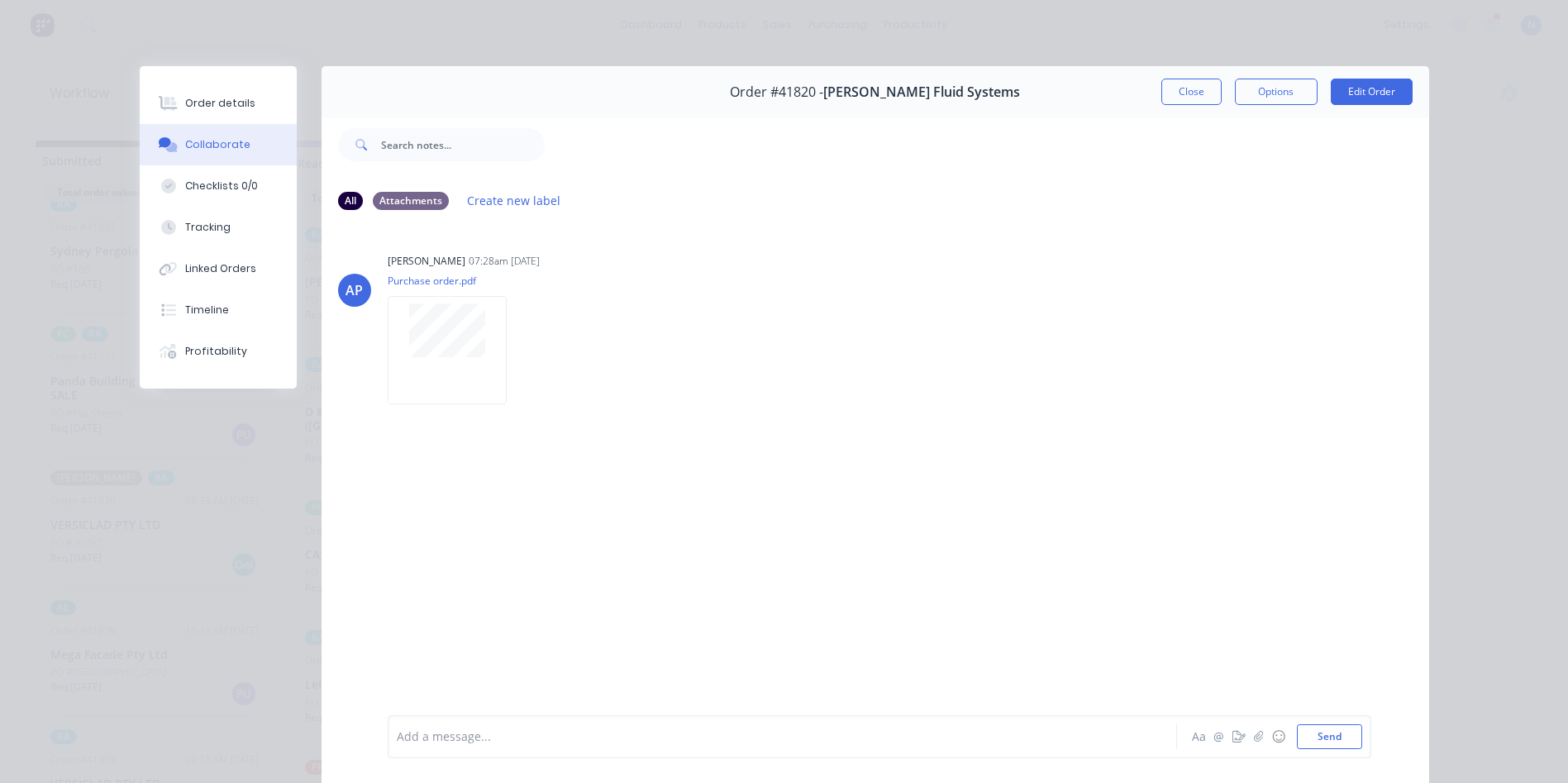
click at [537, 746] on div "Add a message..." at bounding box center [758, 736] width 724 height 25
click at [465, 741] on div at bounding box center [759, 737] width 724 height 17
click at [1183, 97] on button "Close" at bounding box center [1191, 92] width 60 height 27
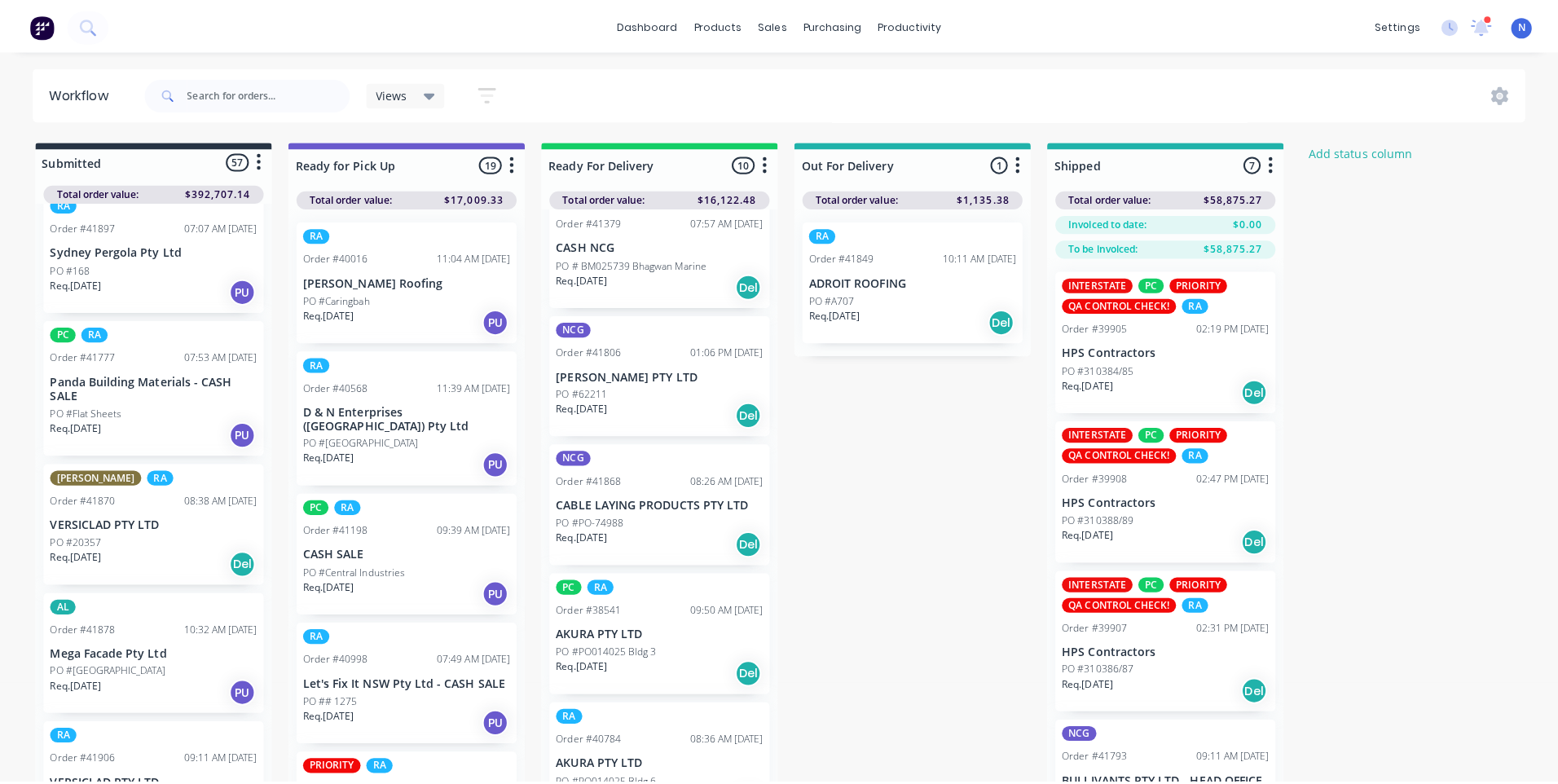
scroll to position [0, 0]
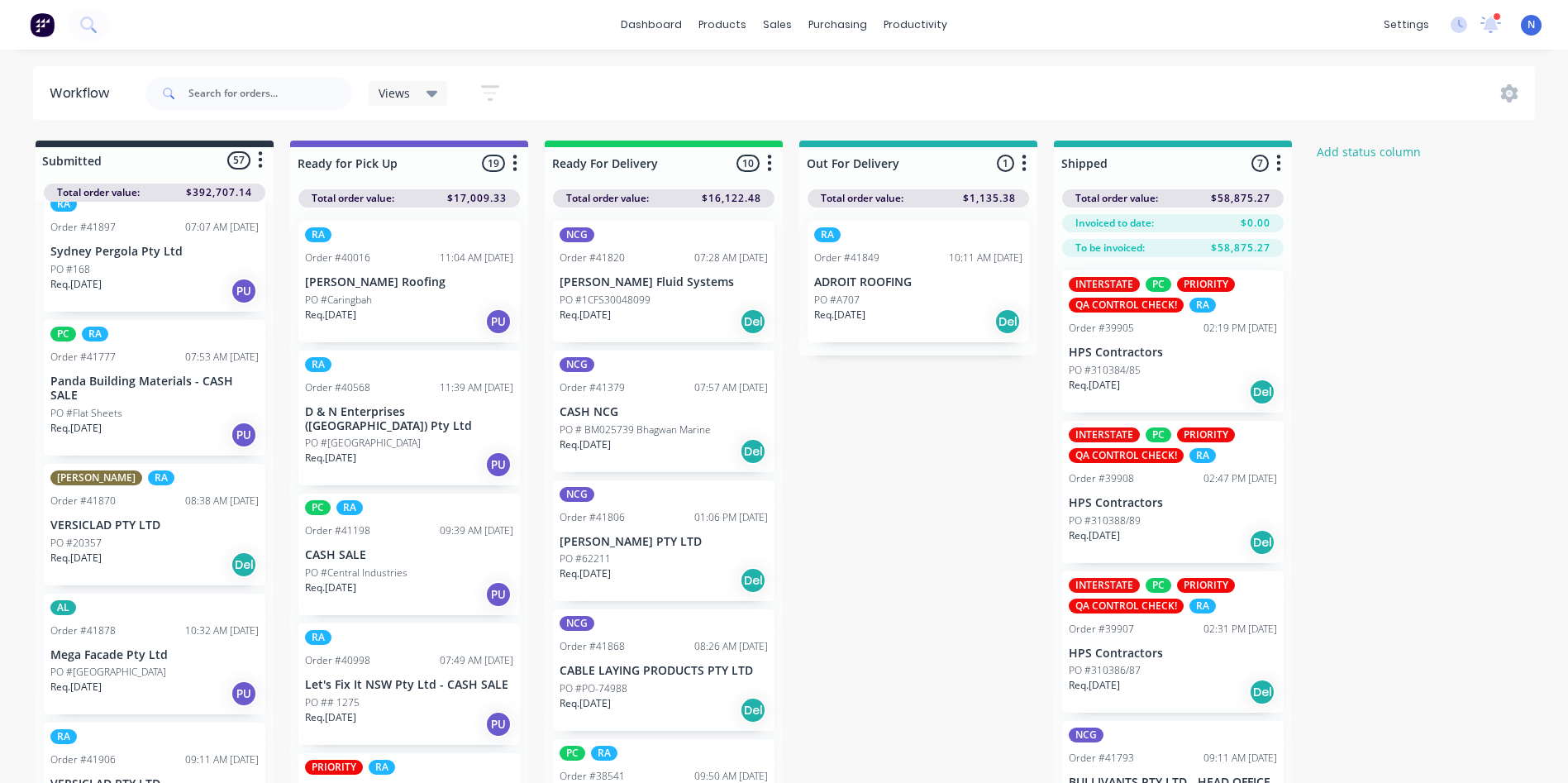
drag, startPoint x: 848, startPoint y: 105, endPoint x: 889, endPoint y: 47, distance: 71.0
click at [848, 105] on div "Views Save new view None (Default) edit AL edit ALL edit BB & TH edit NCG edit …" at bounding box center [839, 94] width 1394 height 50
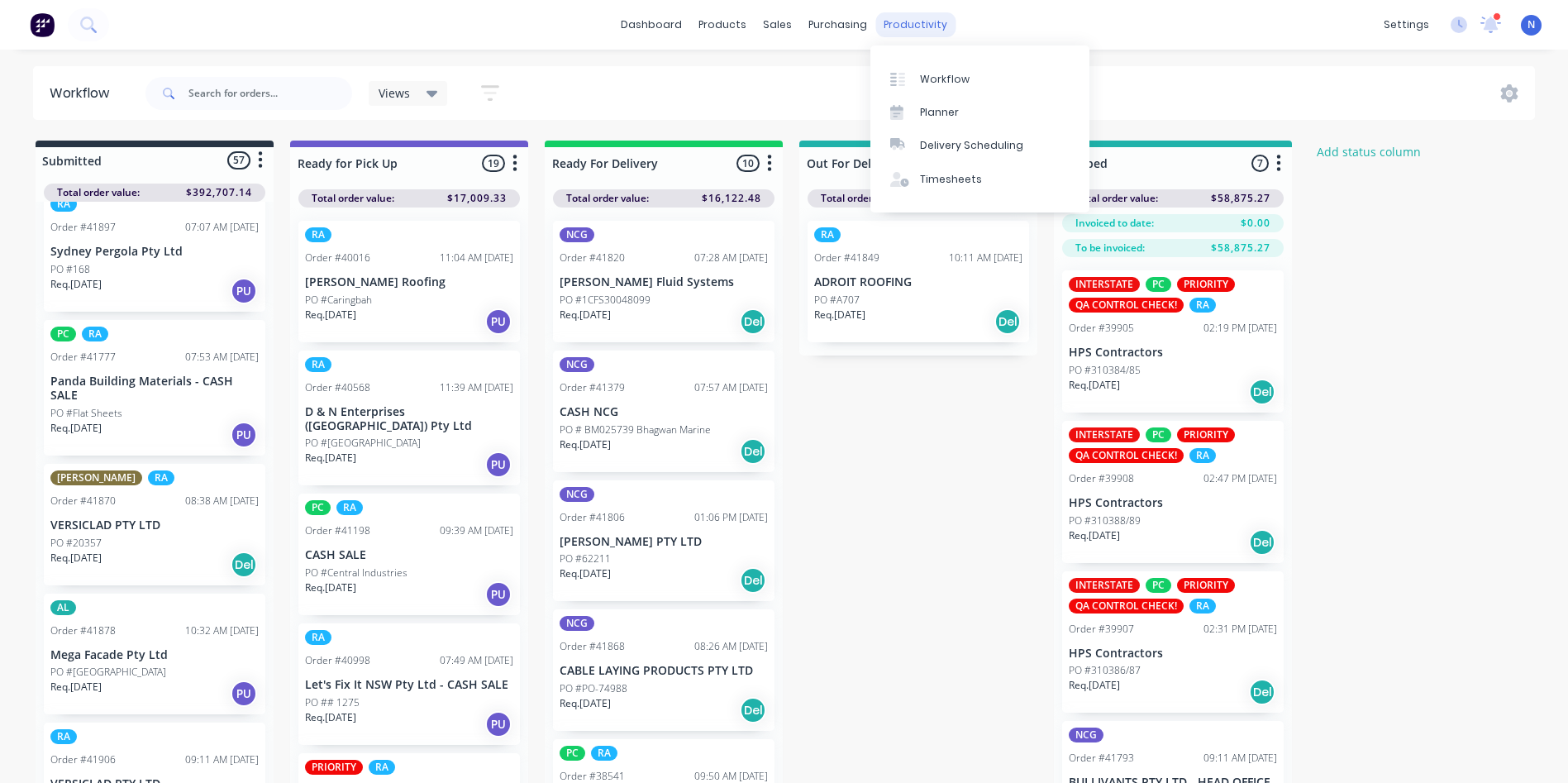
click at [918, 19] on div "productivity" at bounding box center [915, 25] width 81 height 25
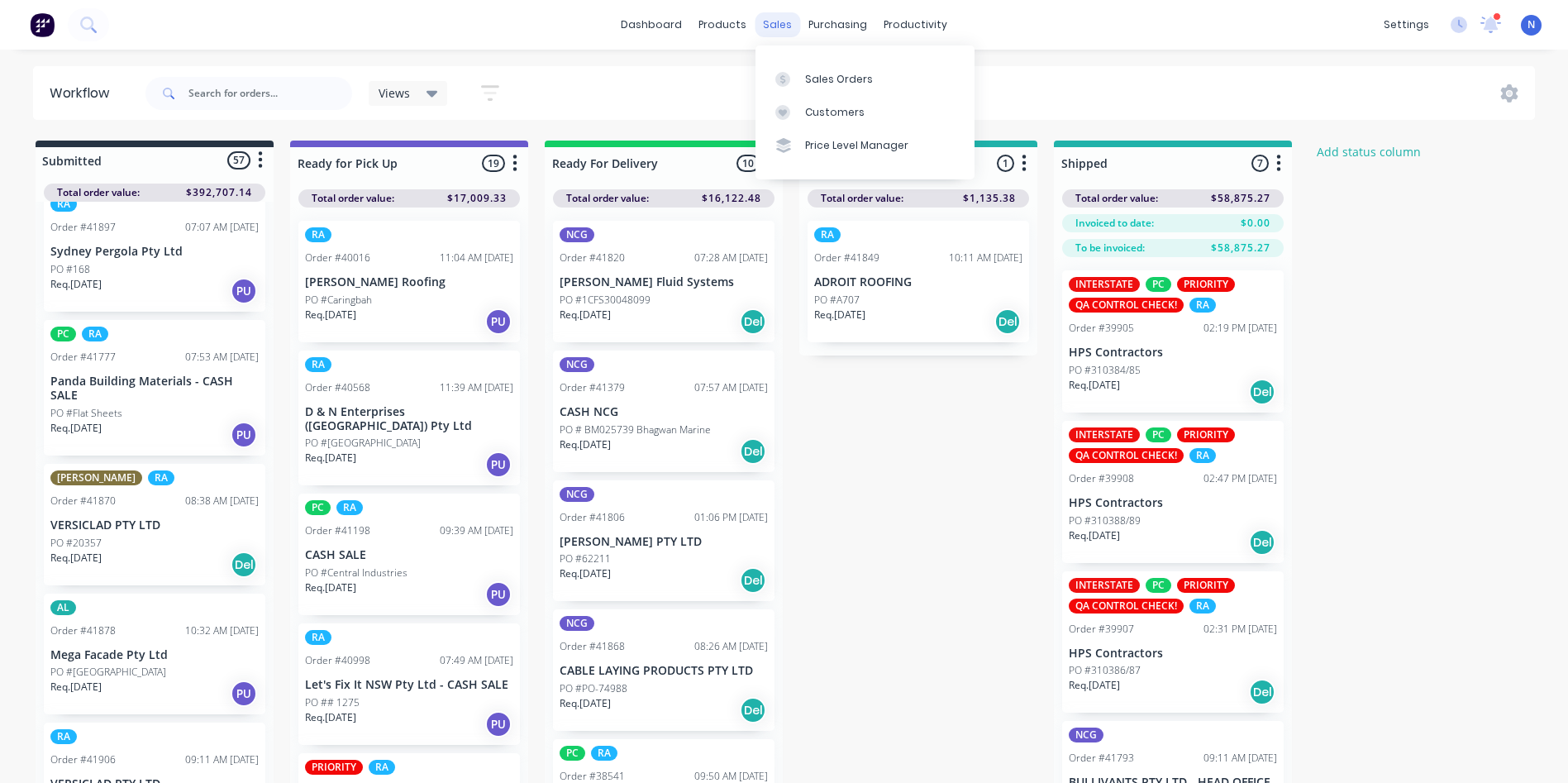
click at [772, 28] on div "sales" at bounding box center [776, 25] width 45 height 25
click at [818, 72] on div "Sales Orders" at bounding box center [839, 80] width 68 height 15
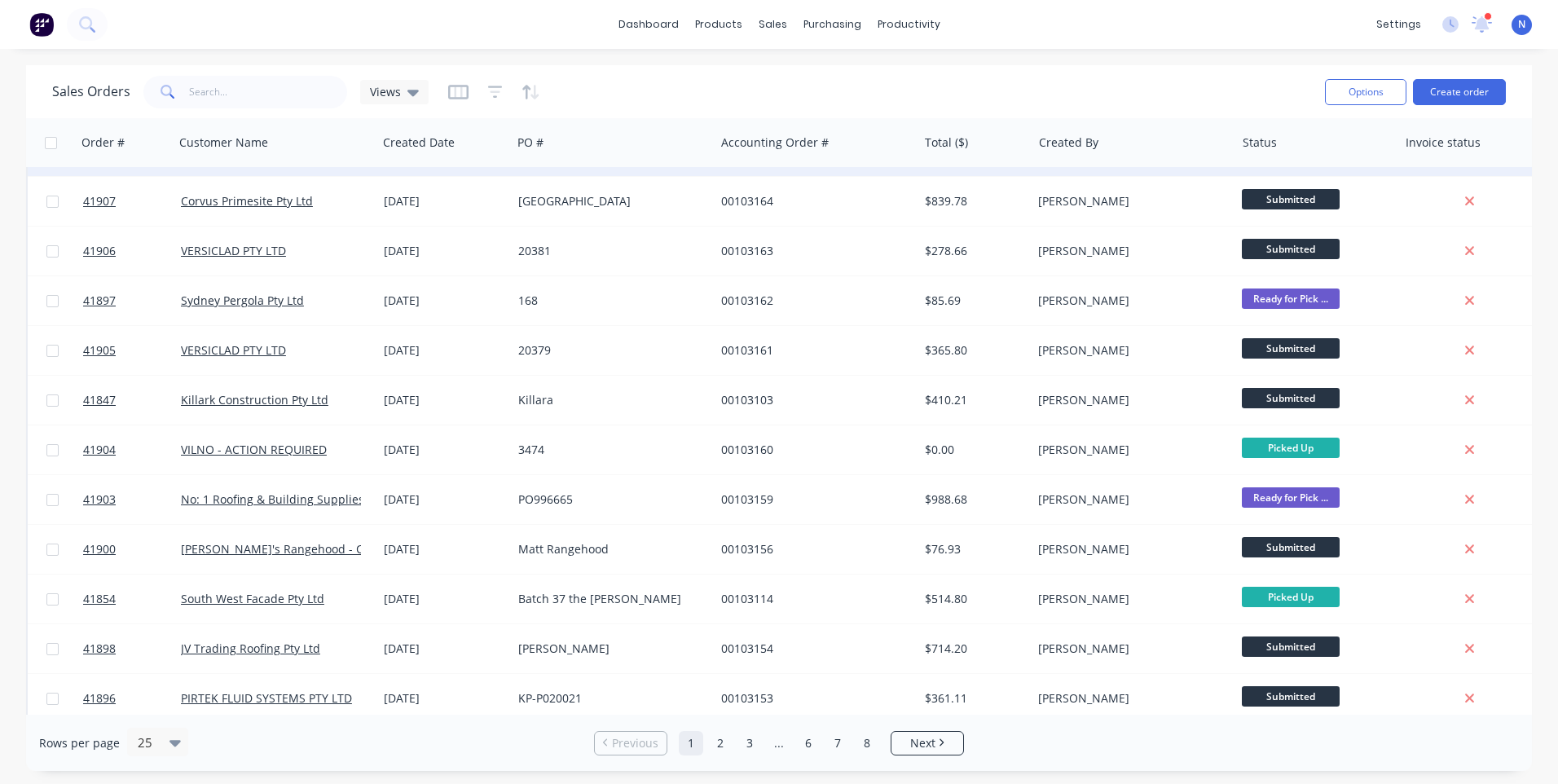
scroll to position [407, 0]
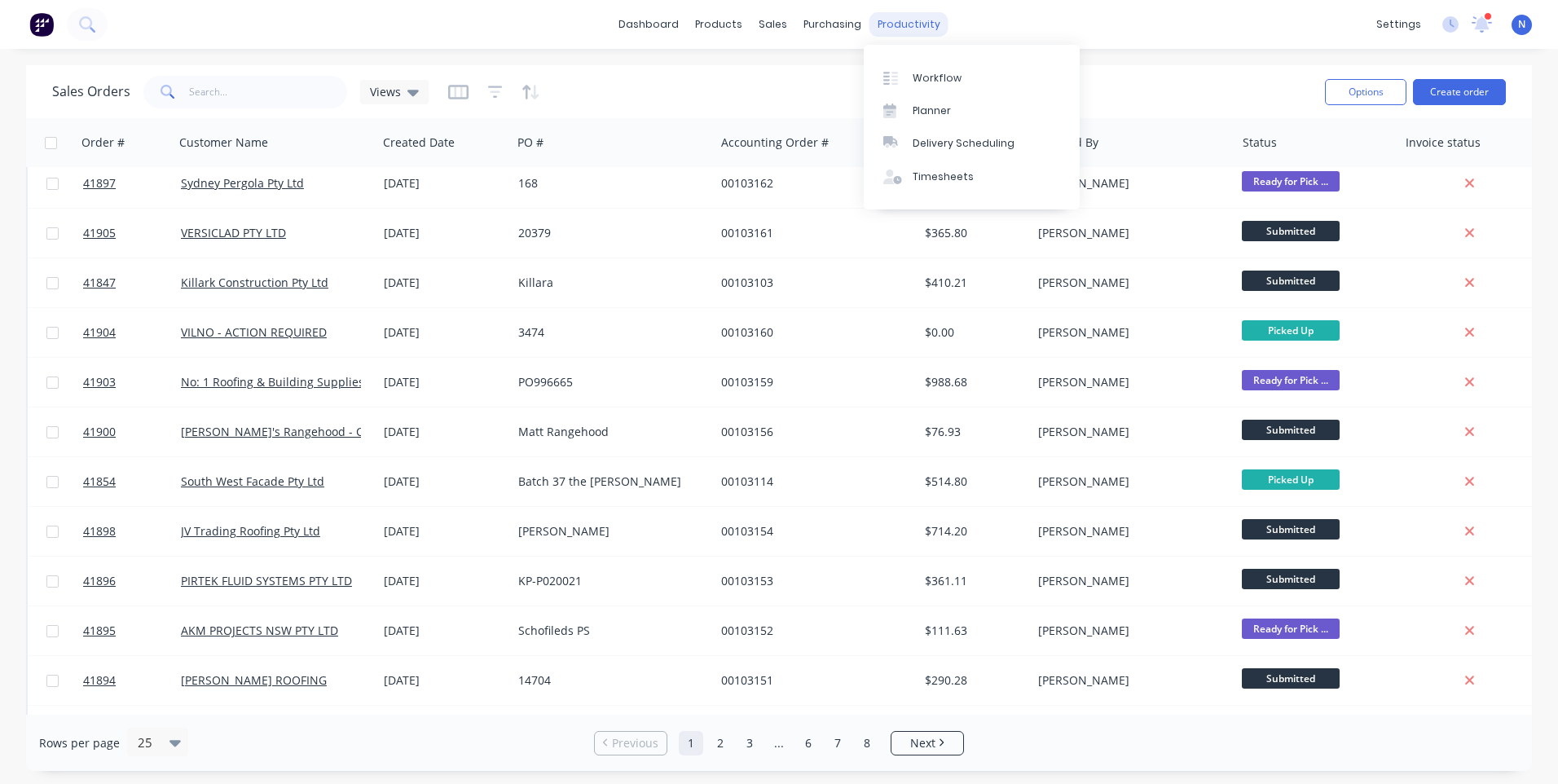
click at [900, 31] on div "productivity" at bounding box center [909, 25] width 79 height 25
click at [931, 74] on div "Workflow" at bounding box center [937, 78] width 49 height 15
